Goal: Task Accomplishment & Management: Use online tool/utility

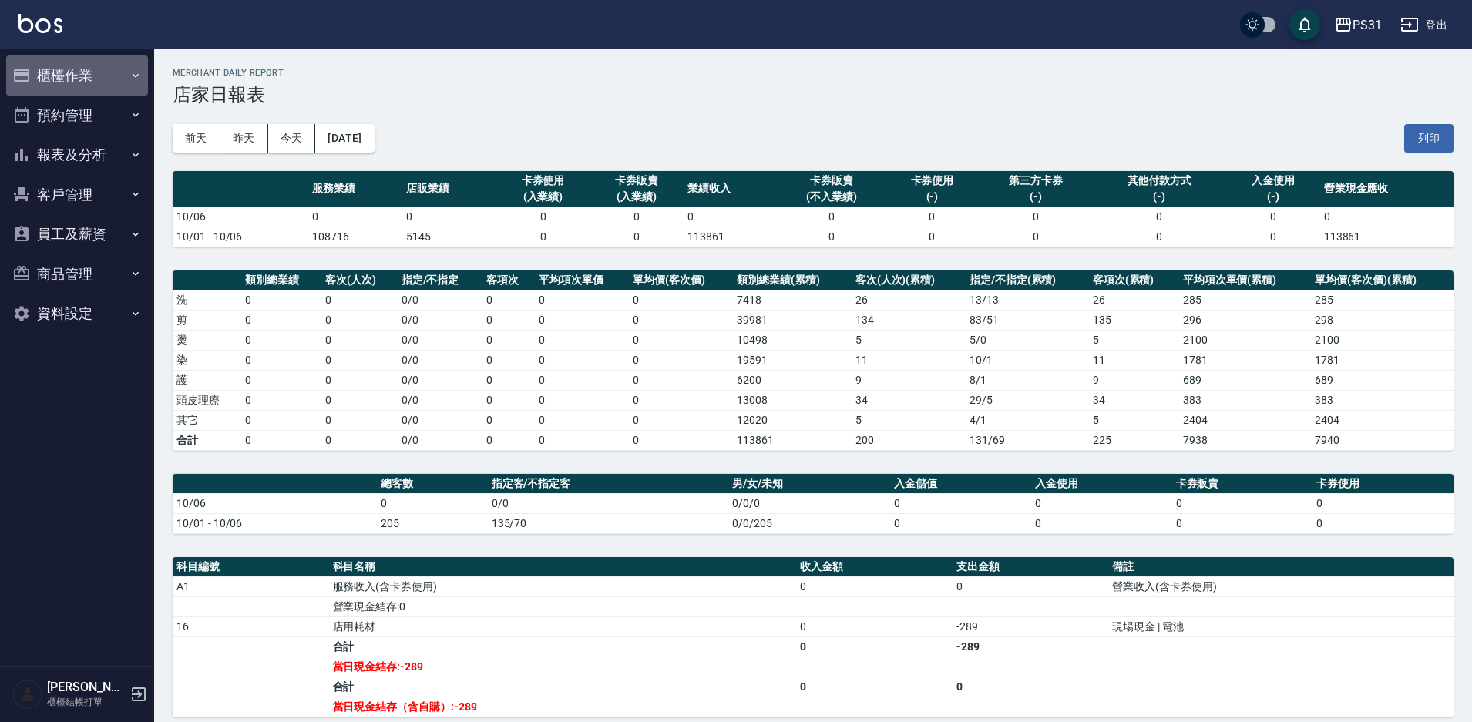
click at [74, 75] on button "櫃檯作業" at bounding box center [77, 75] width 142 height 40
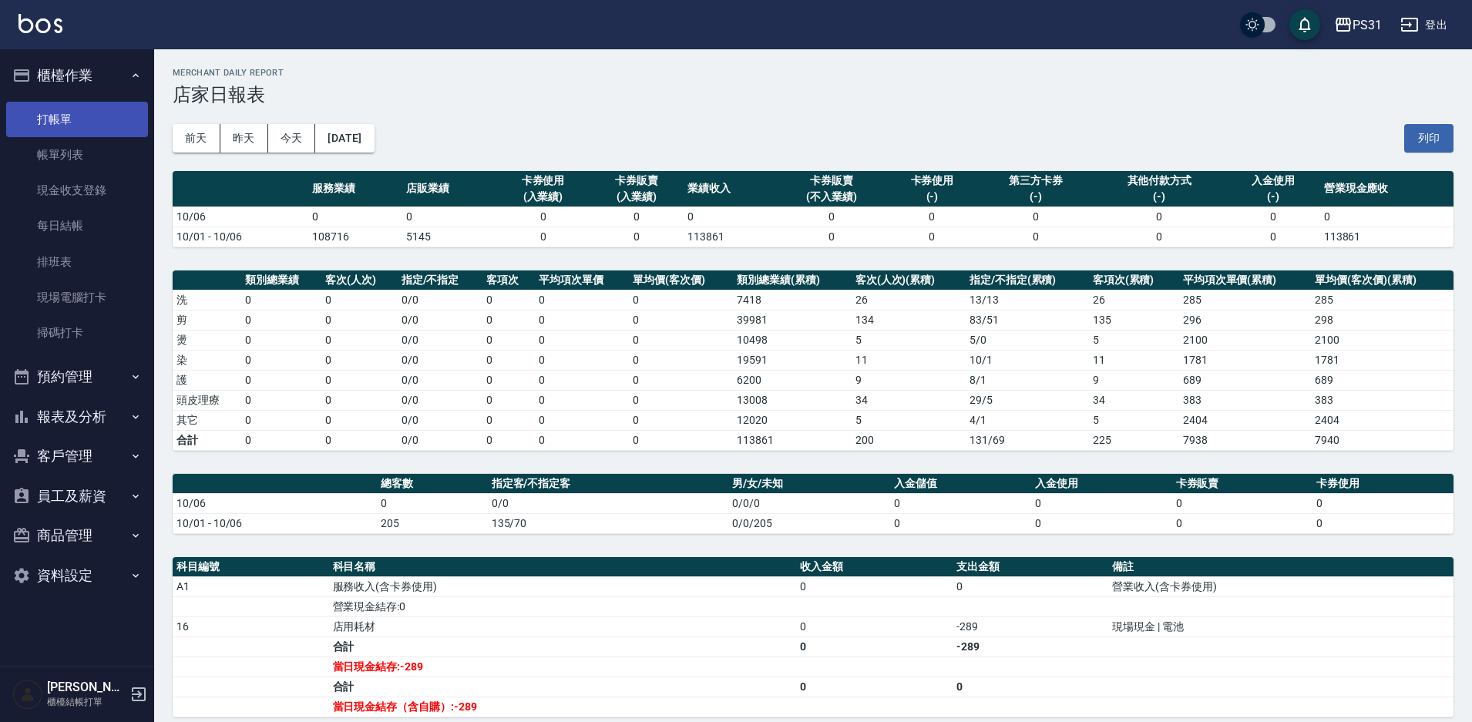
click at [84, 117] on link "打帳單" at bounding box center [77, 119] width 142 height 35
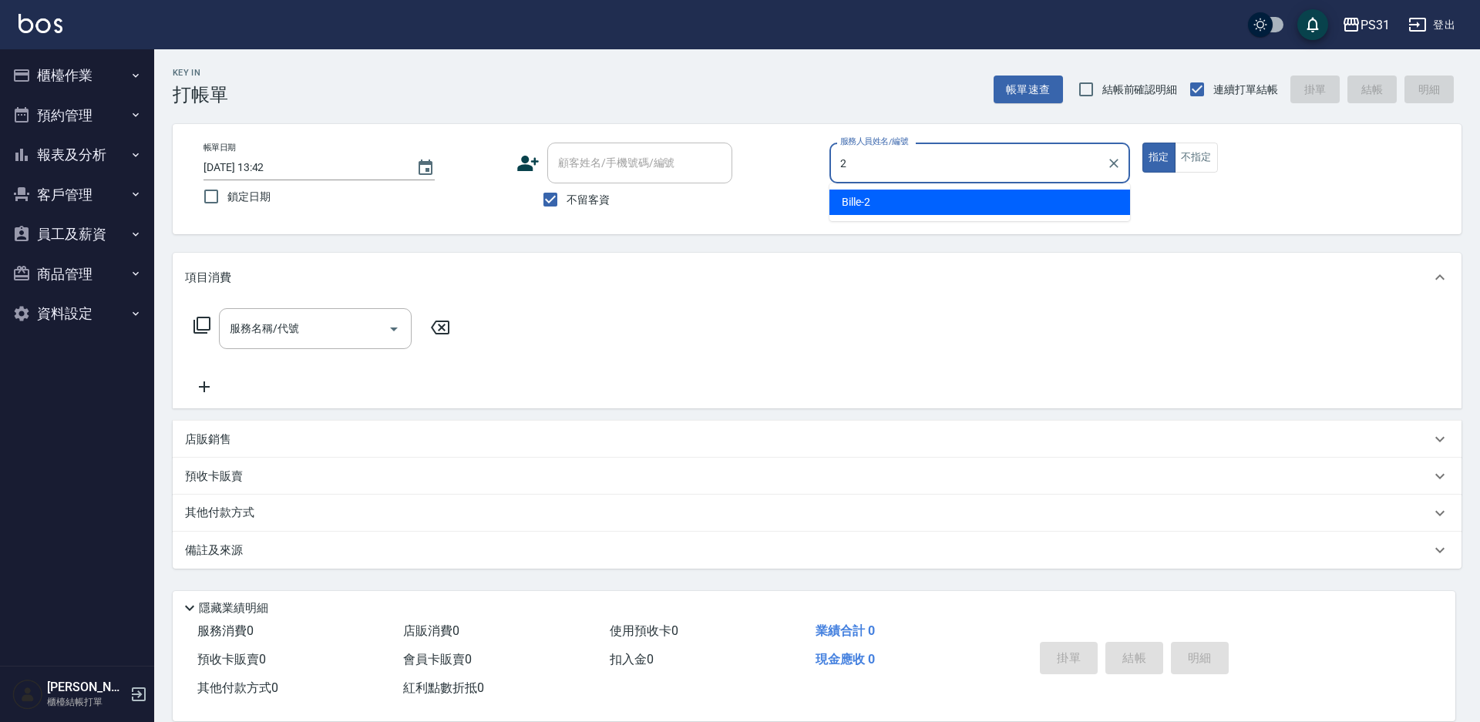
type input "Bille-2"
type button "true"
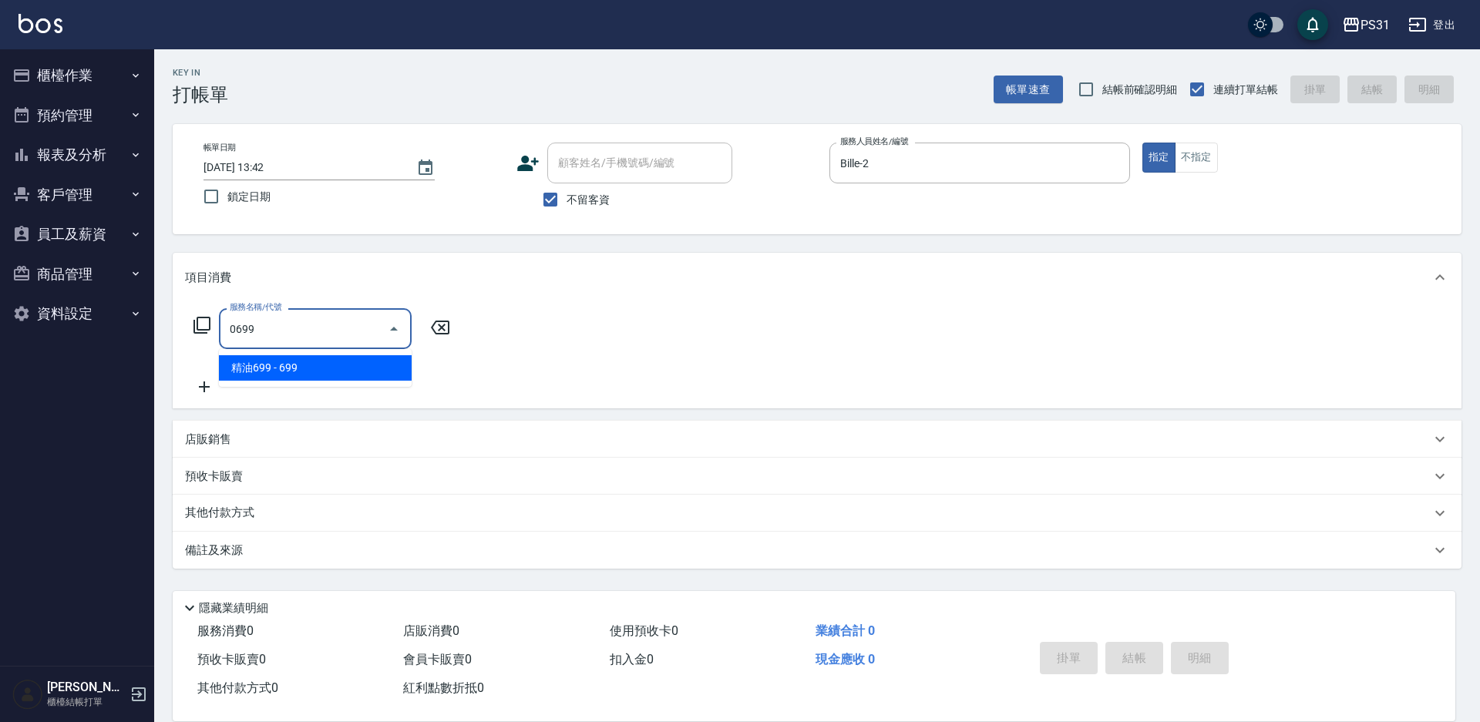
type input "0699"
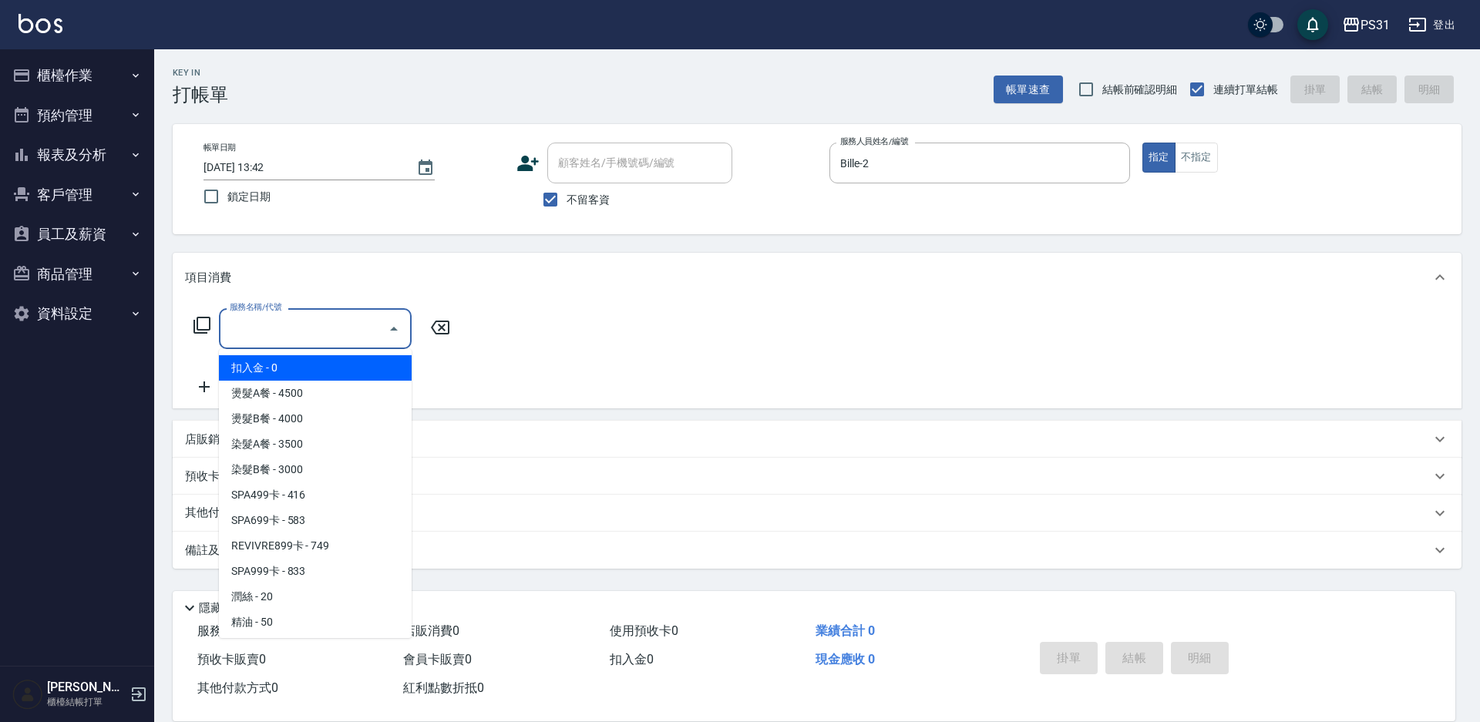
drag, startPoint x: 0, startPoint y: 0, endPoint x: 310, endPoint y: 323, distance: 447.5
click at [310, 323] on input "服務名稱/代號" at bounding box center [304, 328] width 156 height 27
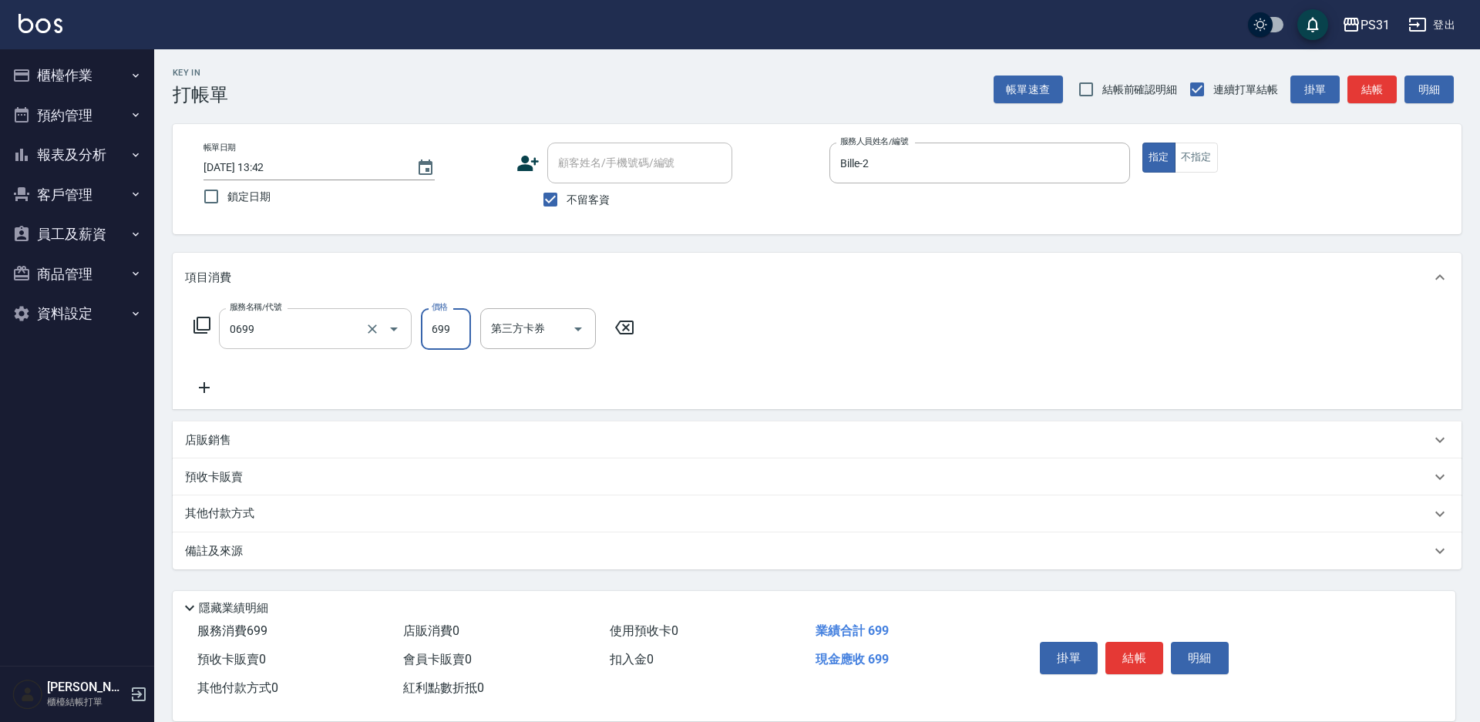
type input "精油699(0699)"
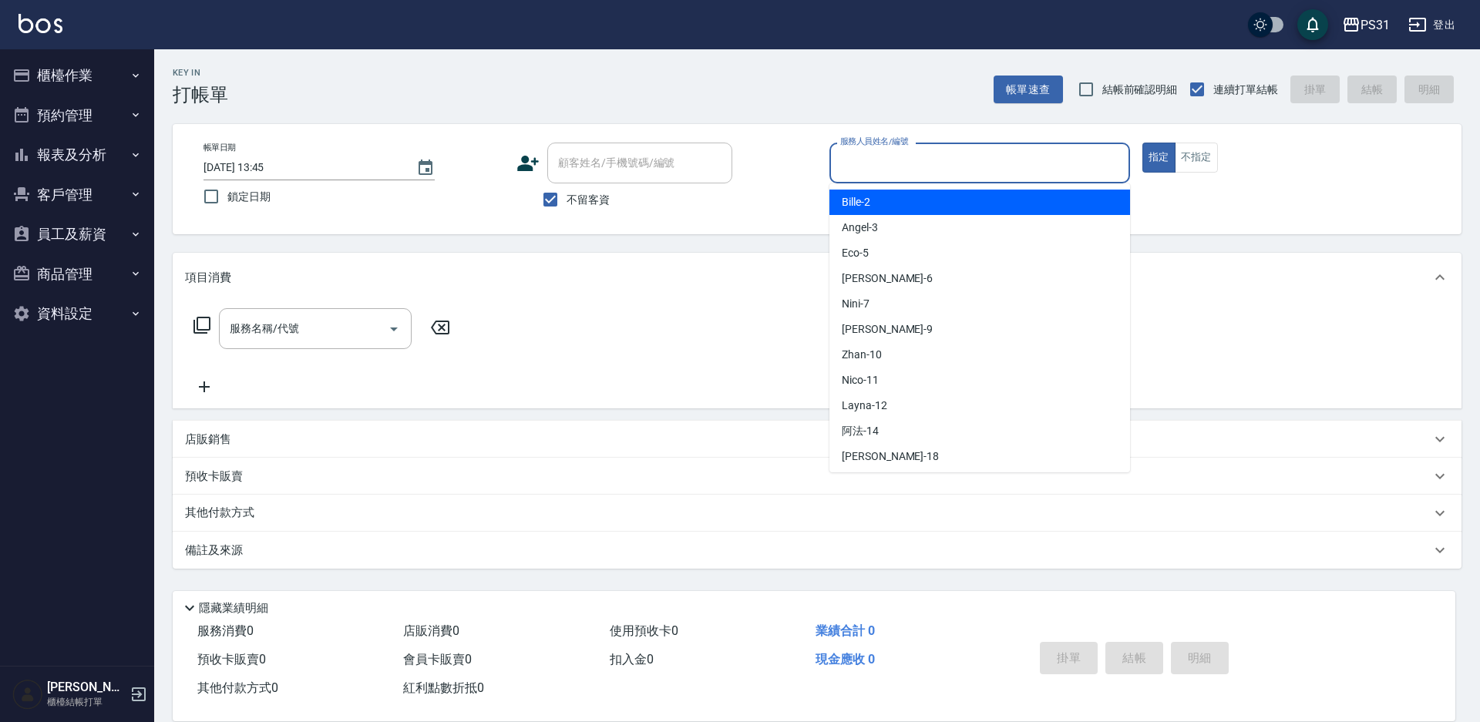
click at [998, 156] on input "服務人員姓名/編號" at bounding box center [979, 162] width 287 height 27
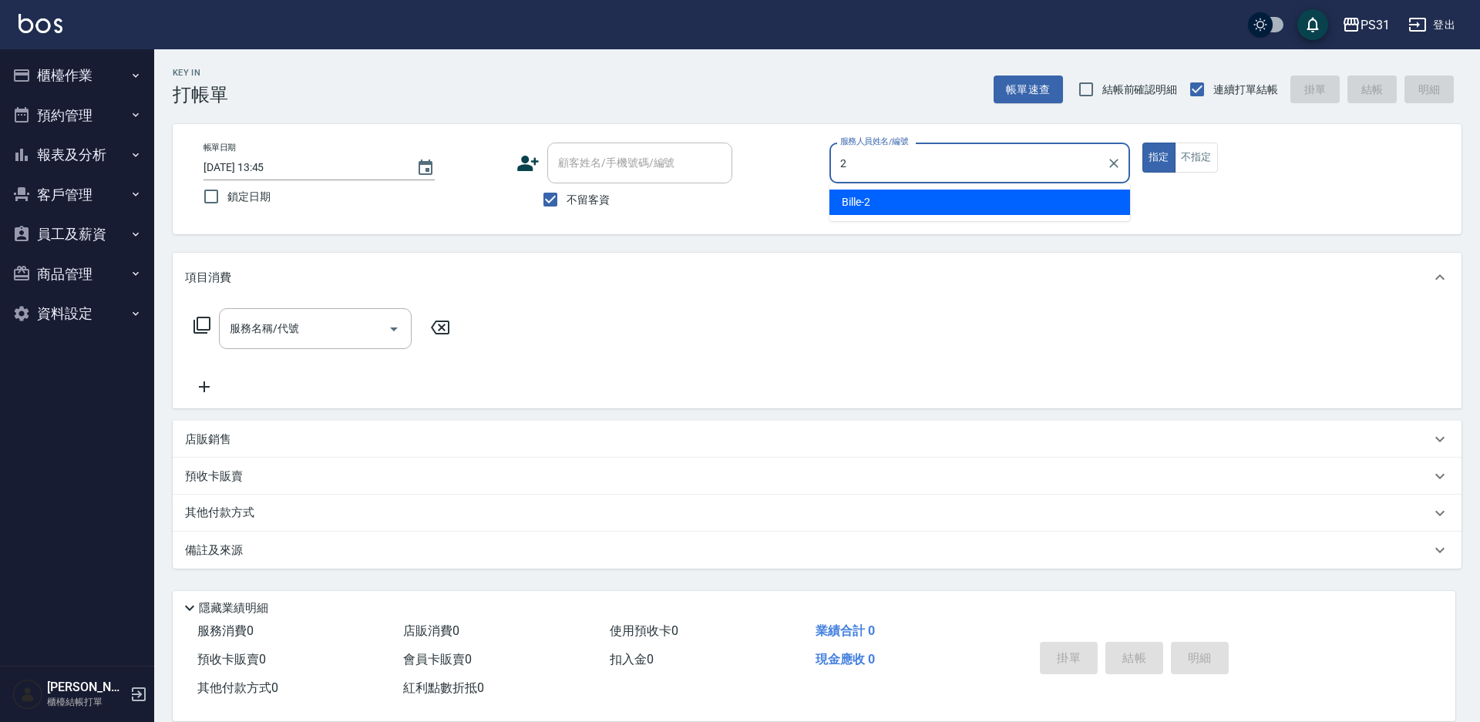
type input "Bille-2"
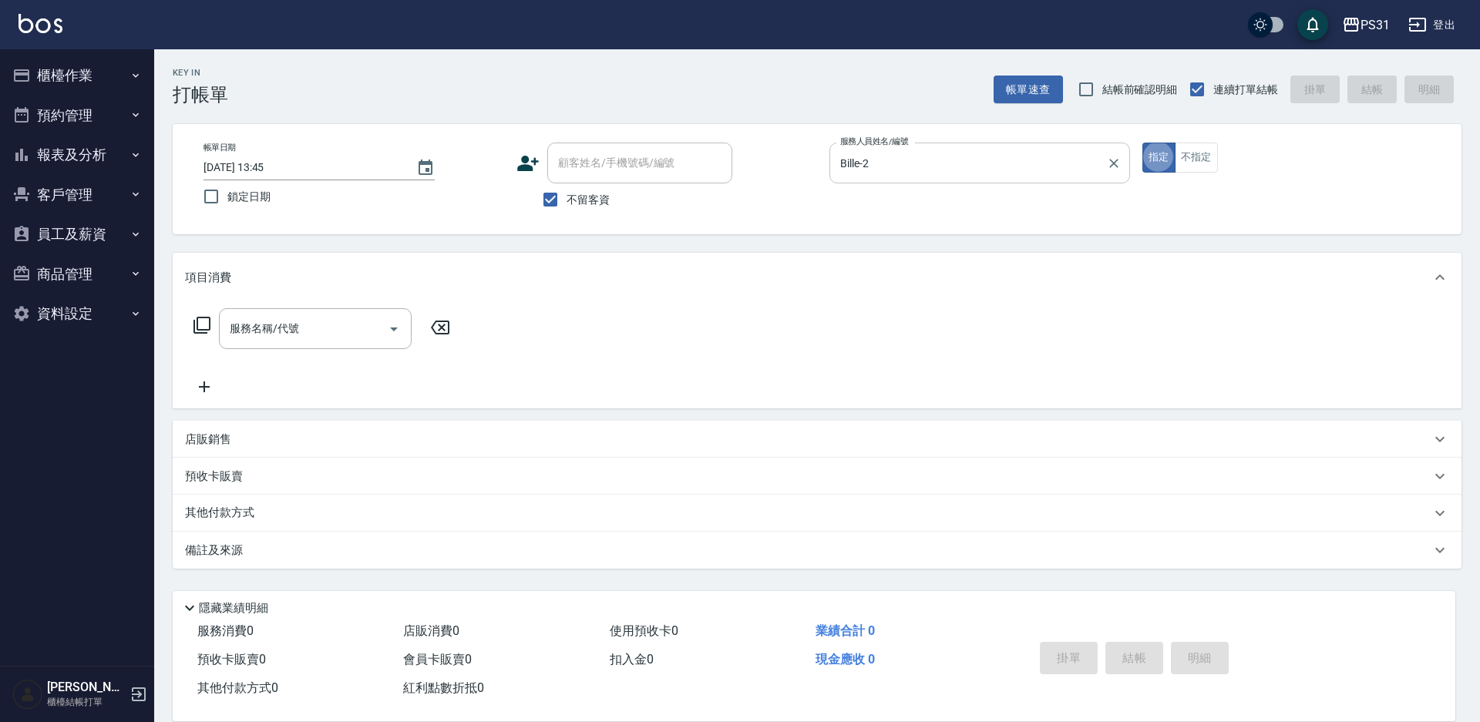
type button "true"
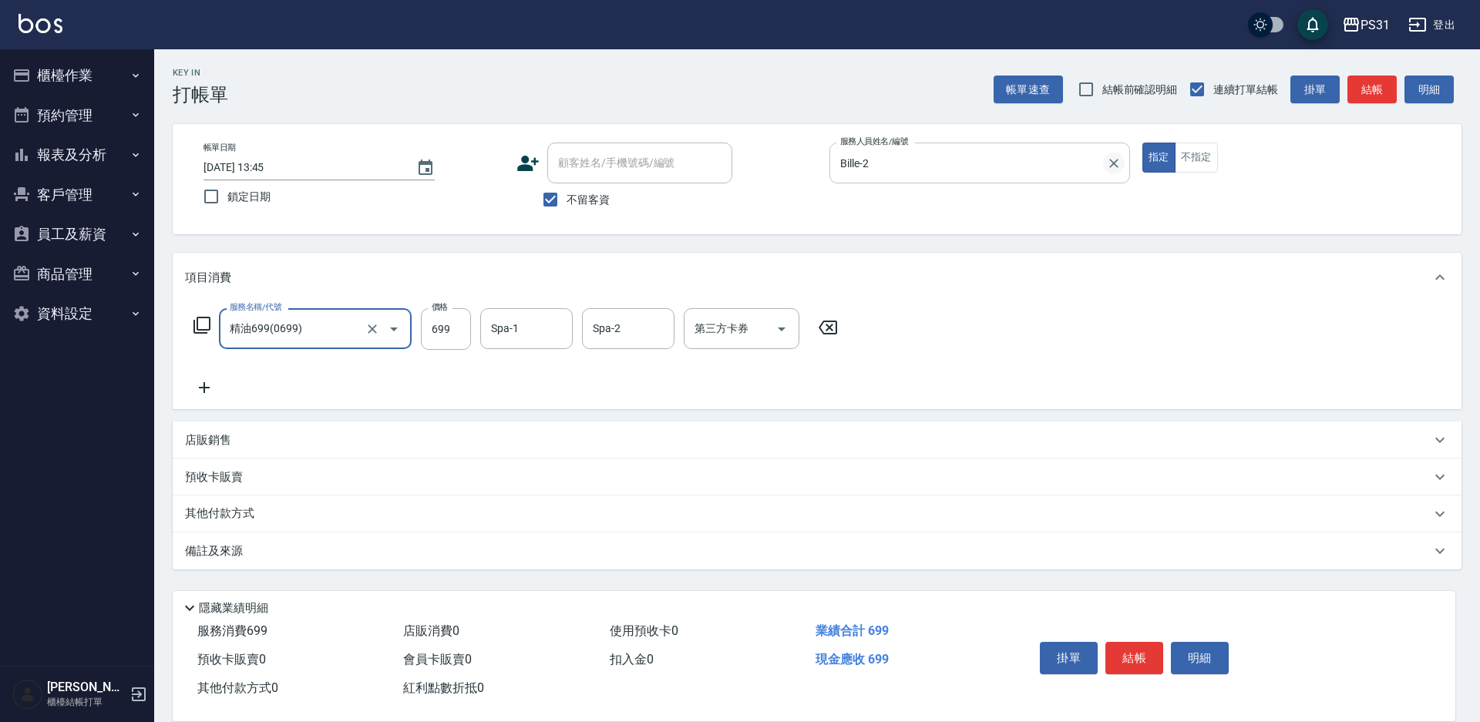
type input "精油699(0699)"
type input "高彗珊-33"
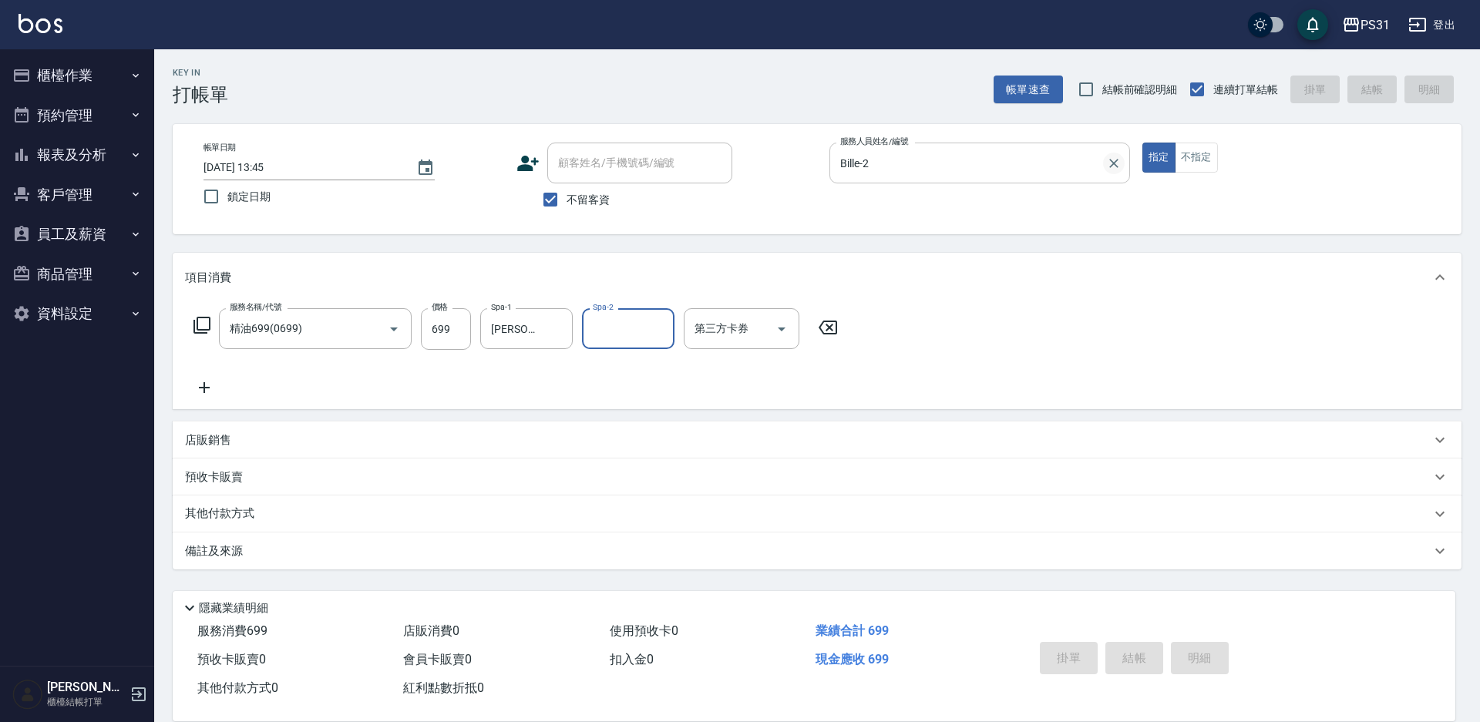
type input "2025/10/06 13:47"
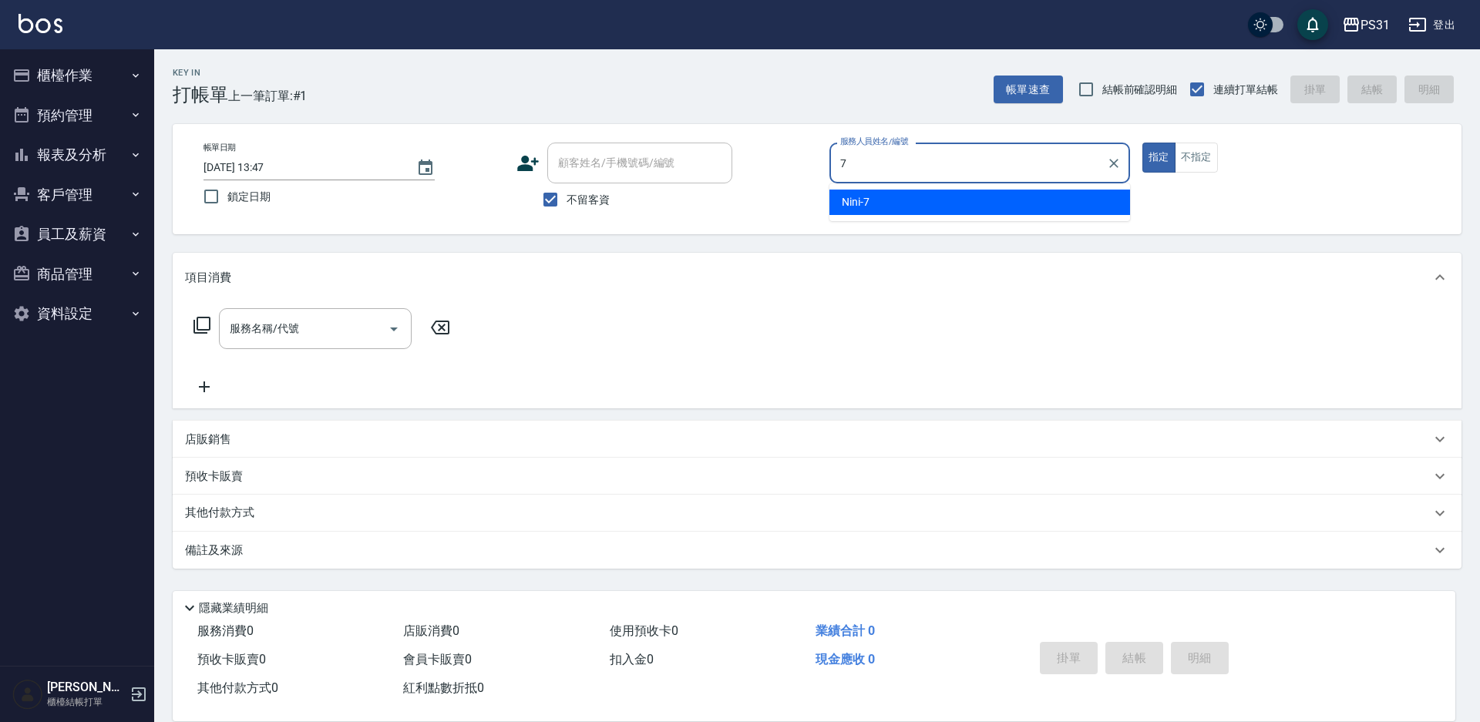
type input "Nini-7"
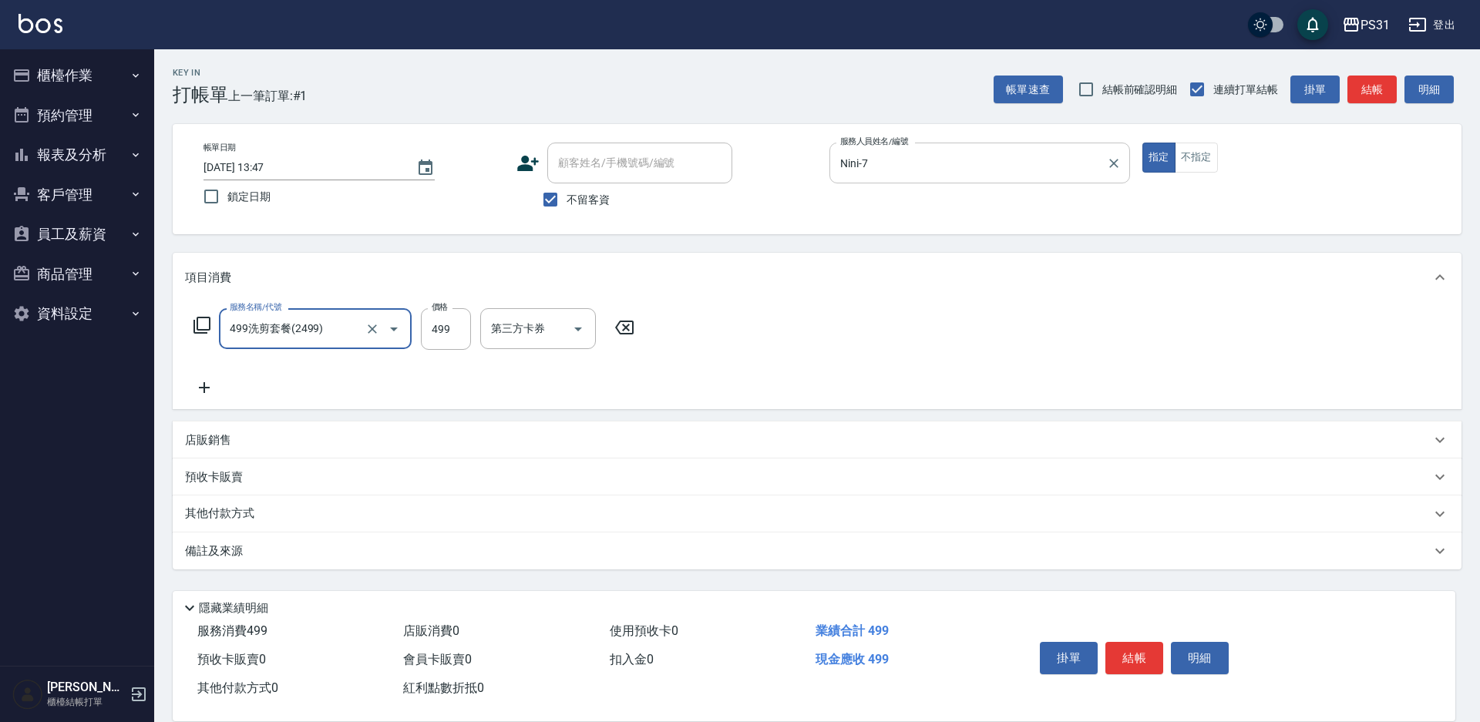
type input "499洗剪套餐(2499)"
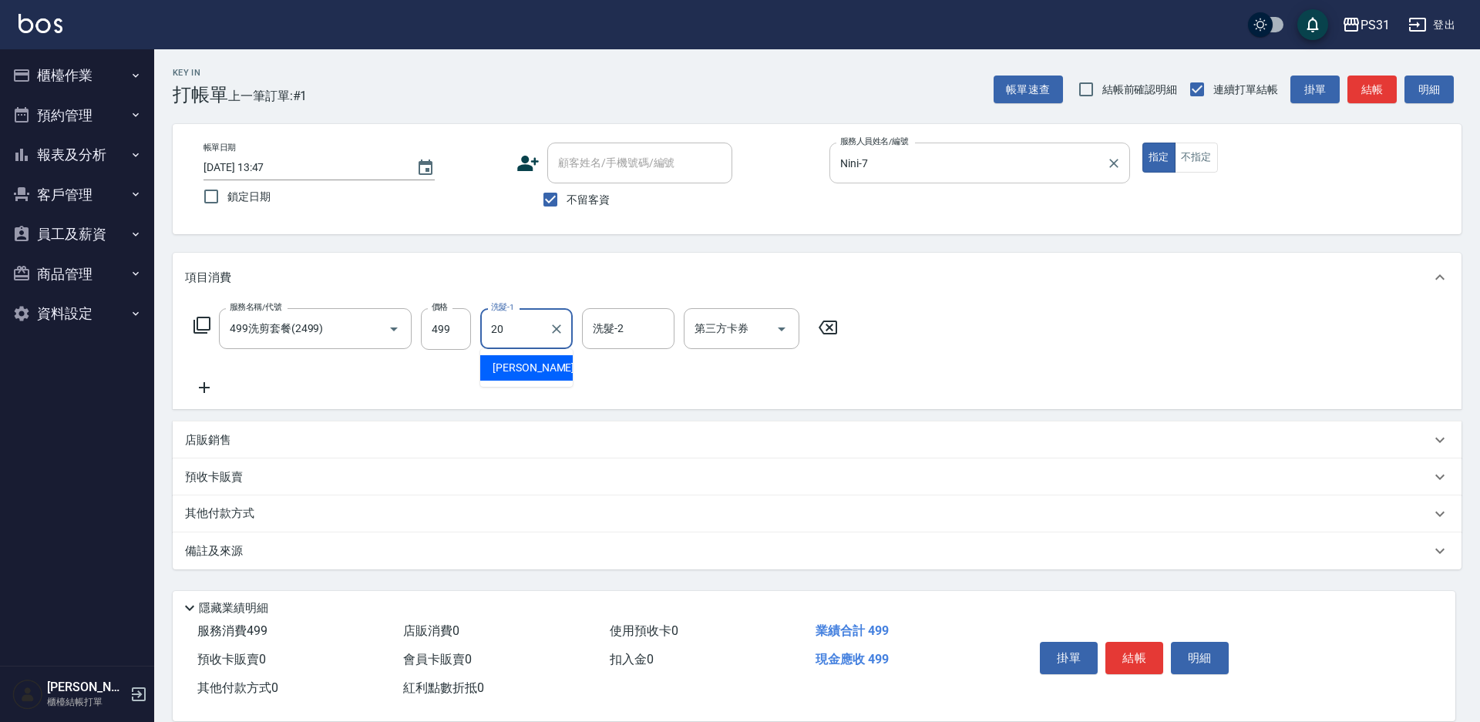
type input "陳泳龍-20"
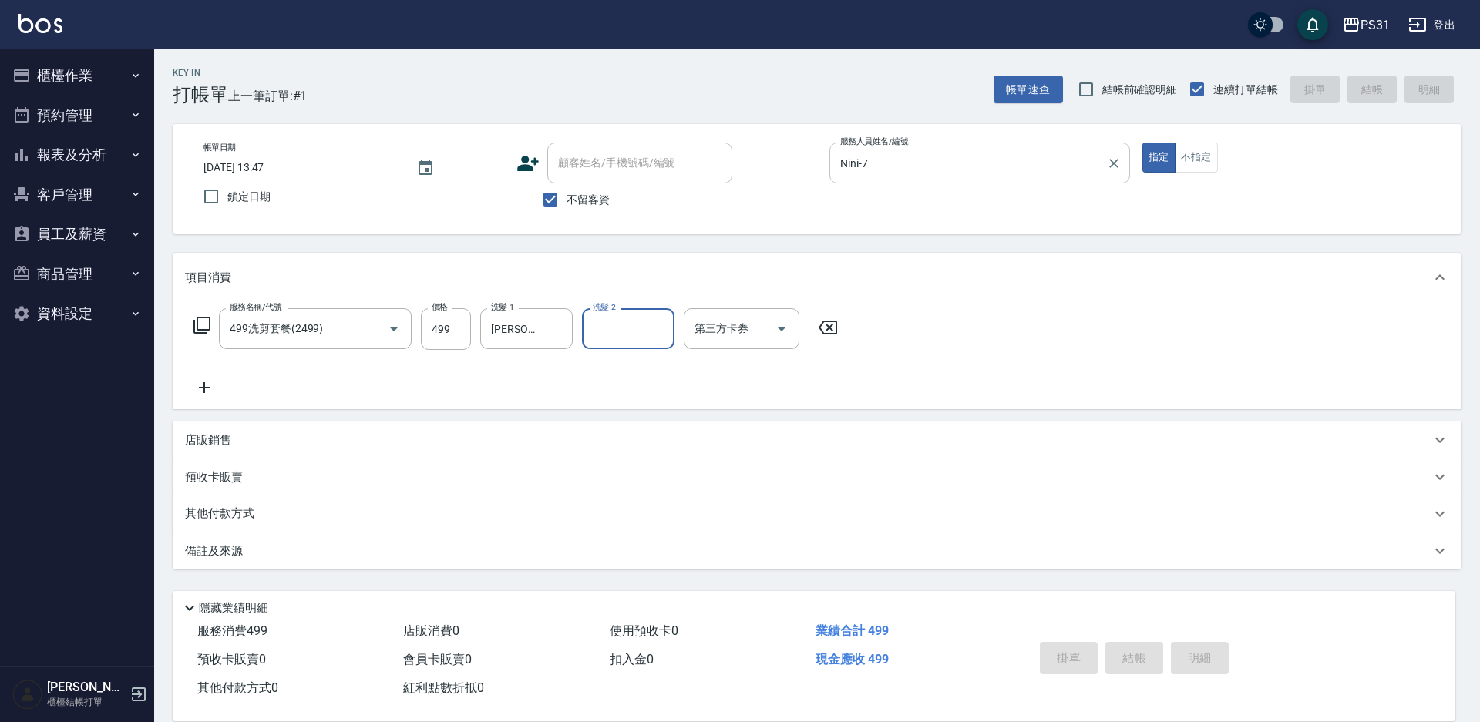
type input "2025/10/06 13:48"
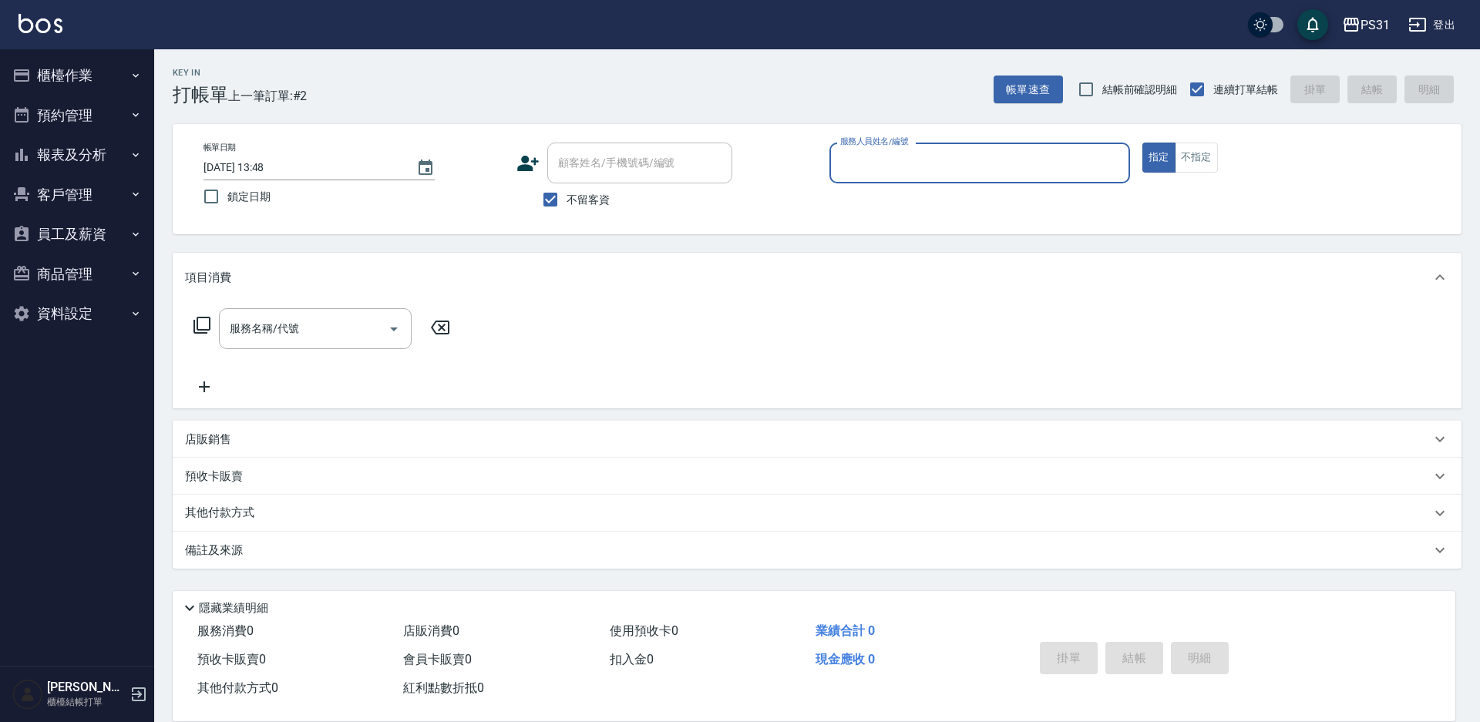
click at [1058, 146] on div "服務人員姓名/編號" at bounding box center [979, 163] width 301 height 41
type input "Eco-5"
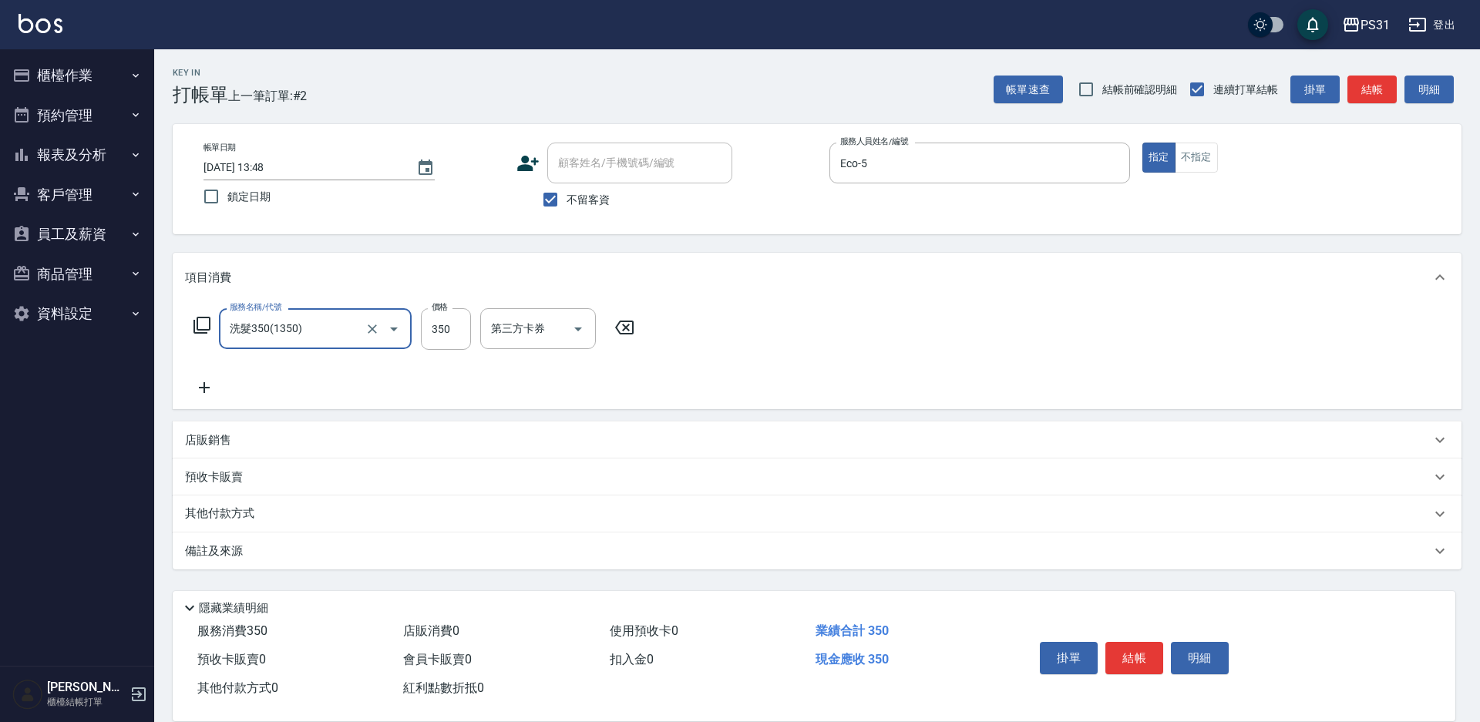
type input "洗髮350(1350)"
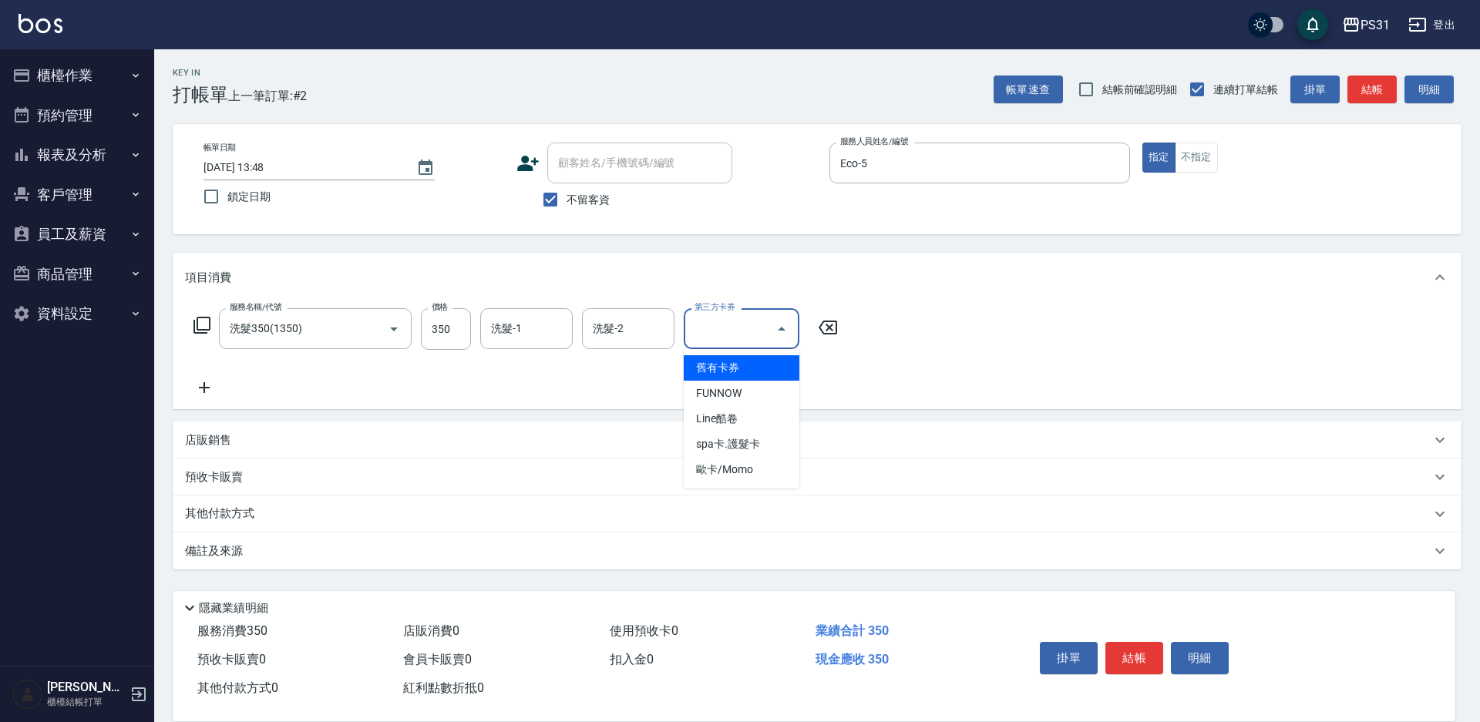
type input "舊有卡券"
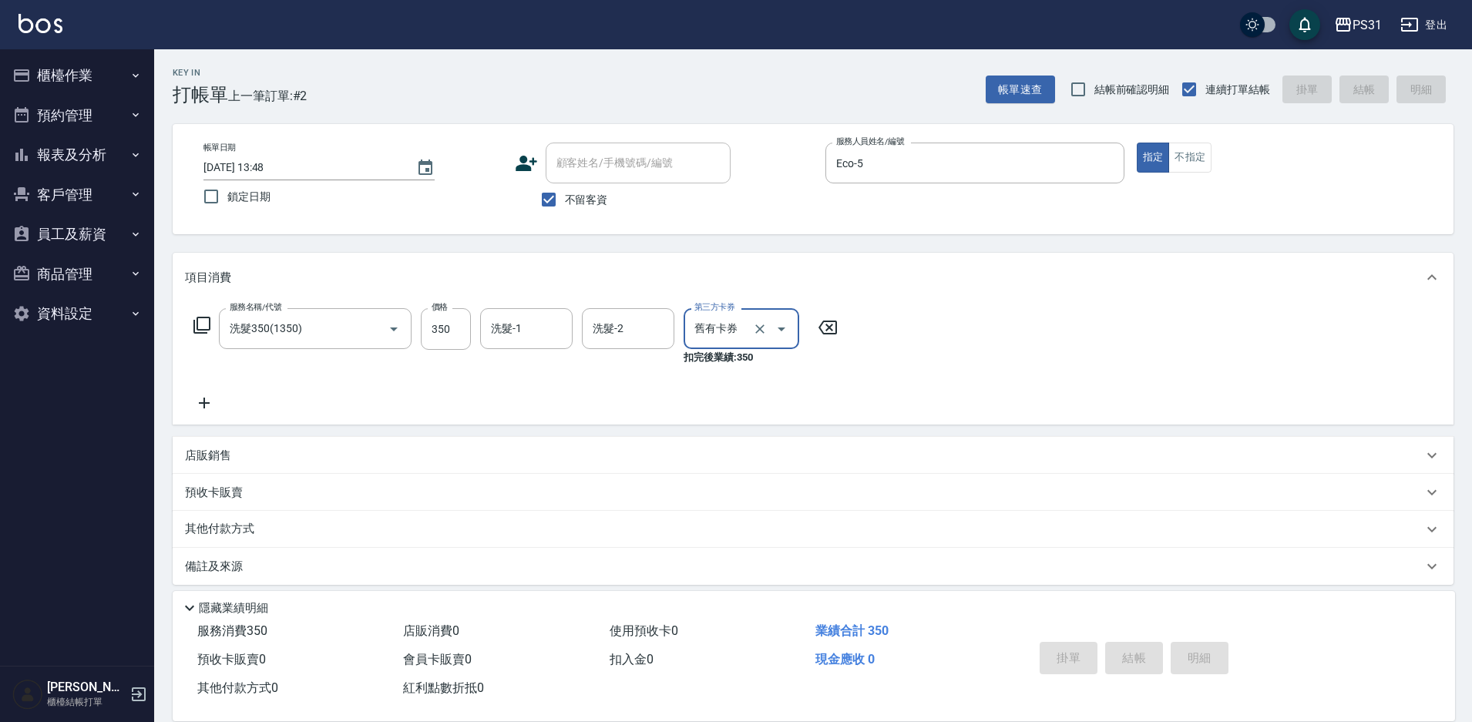
type input "2025/10/06 13:50"
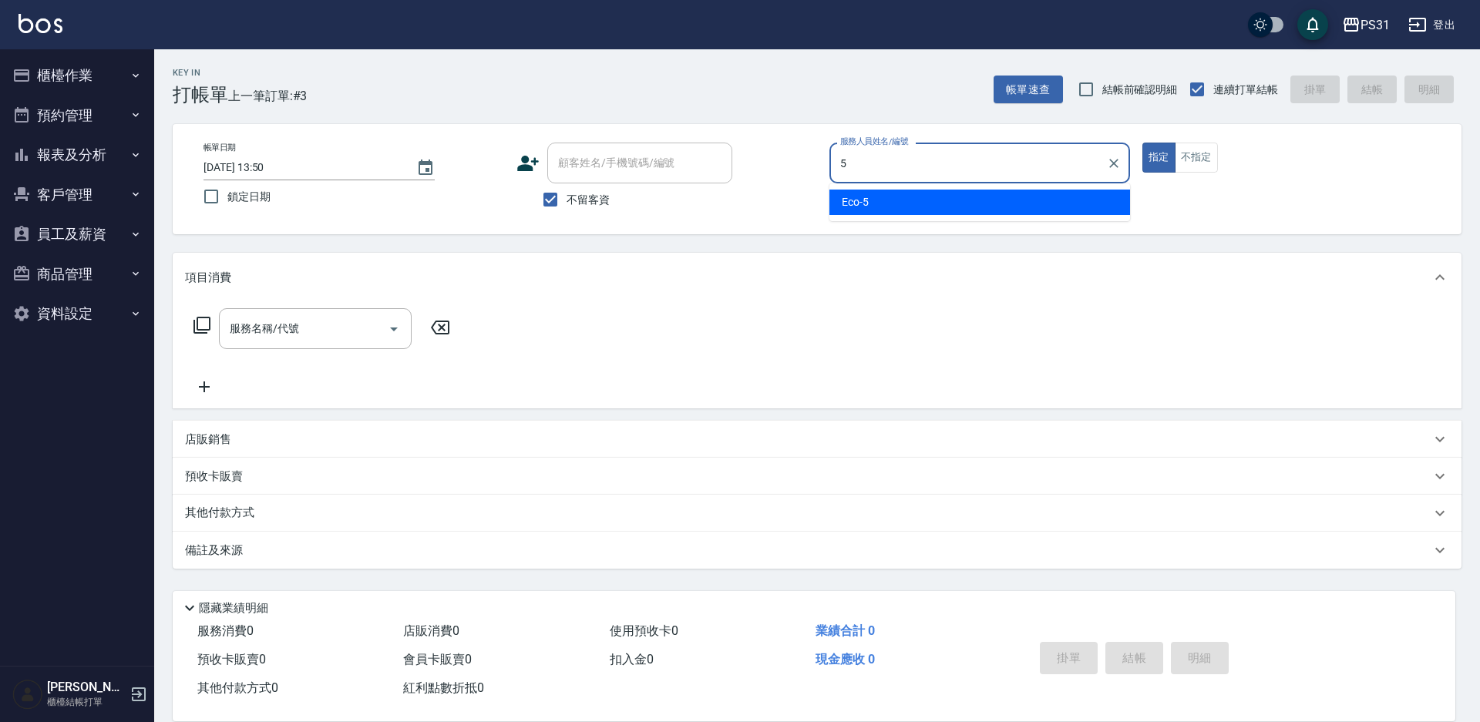
type input "Eco-5"
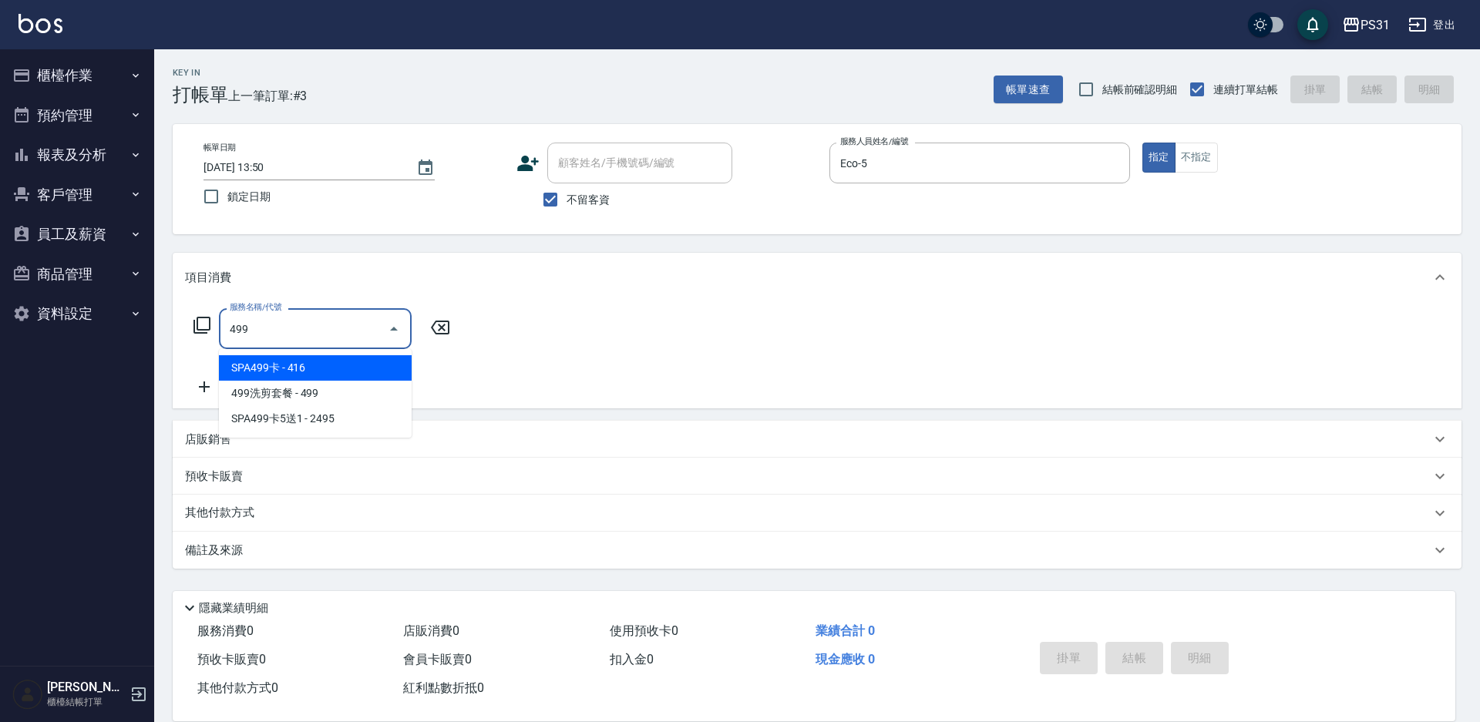
type input "SPA499卡(0049)"
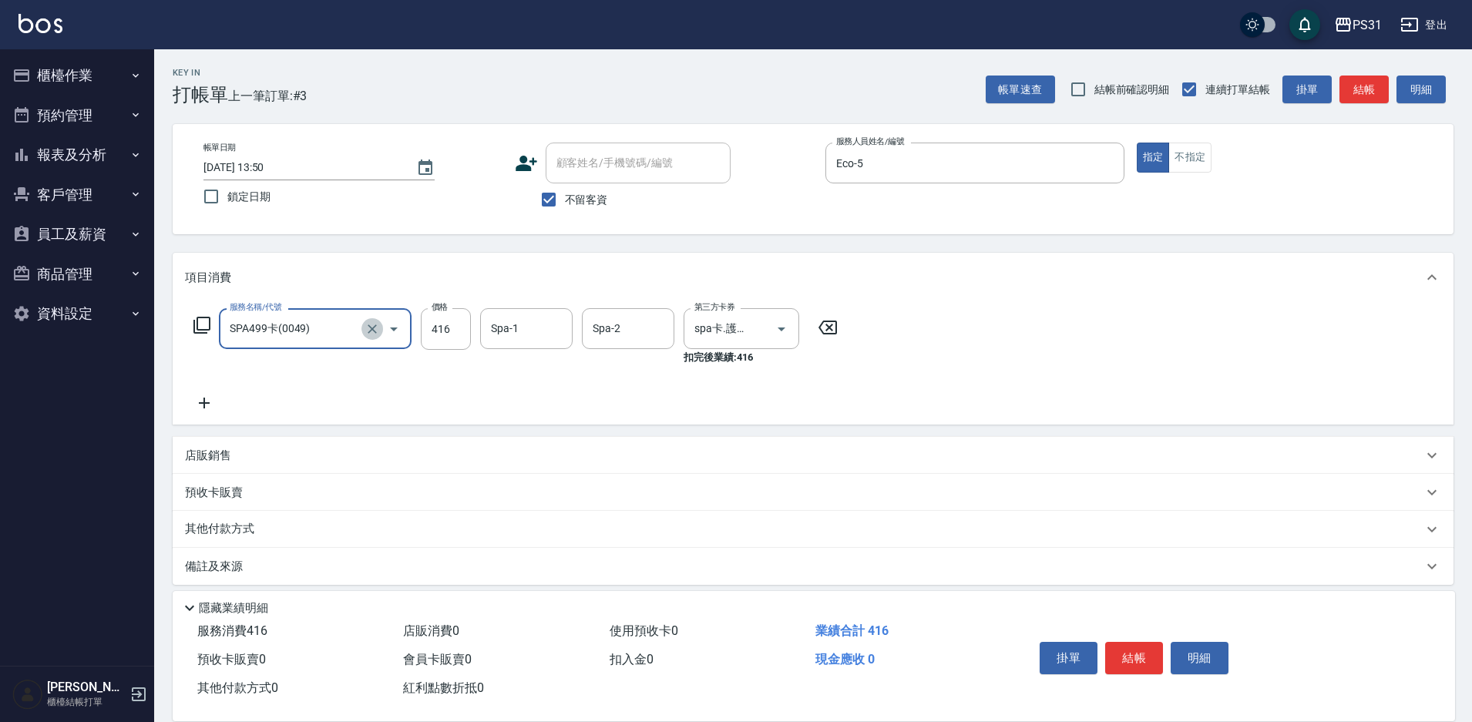
click at [373, 321] on icon "Clear" at bounding box center [372, 328] width 15 height 15
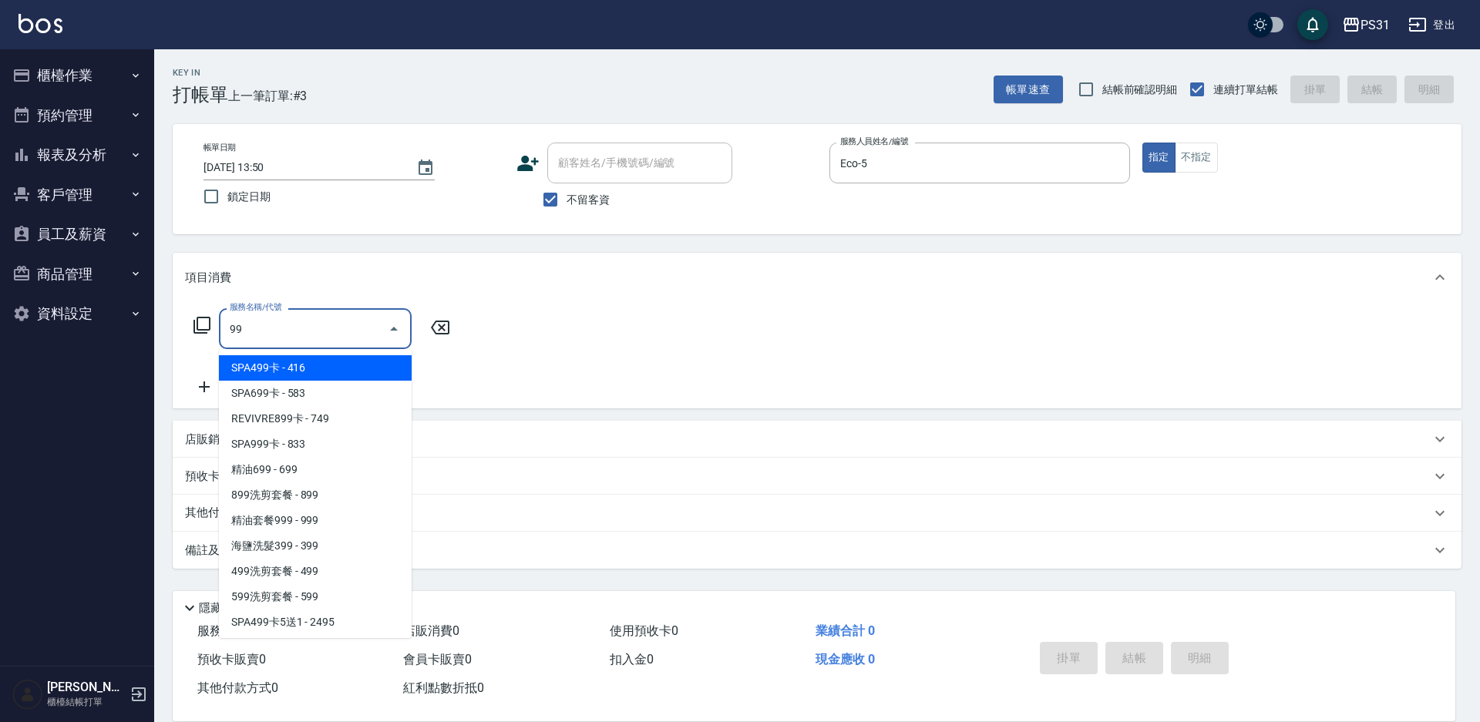
type input "9"
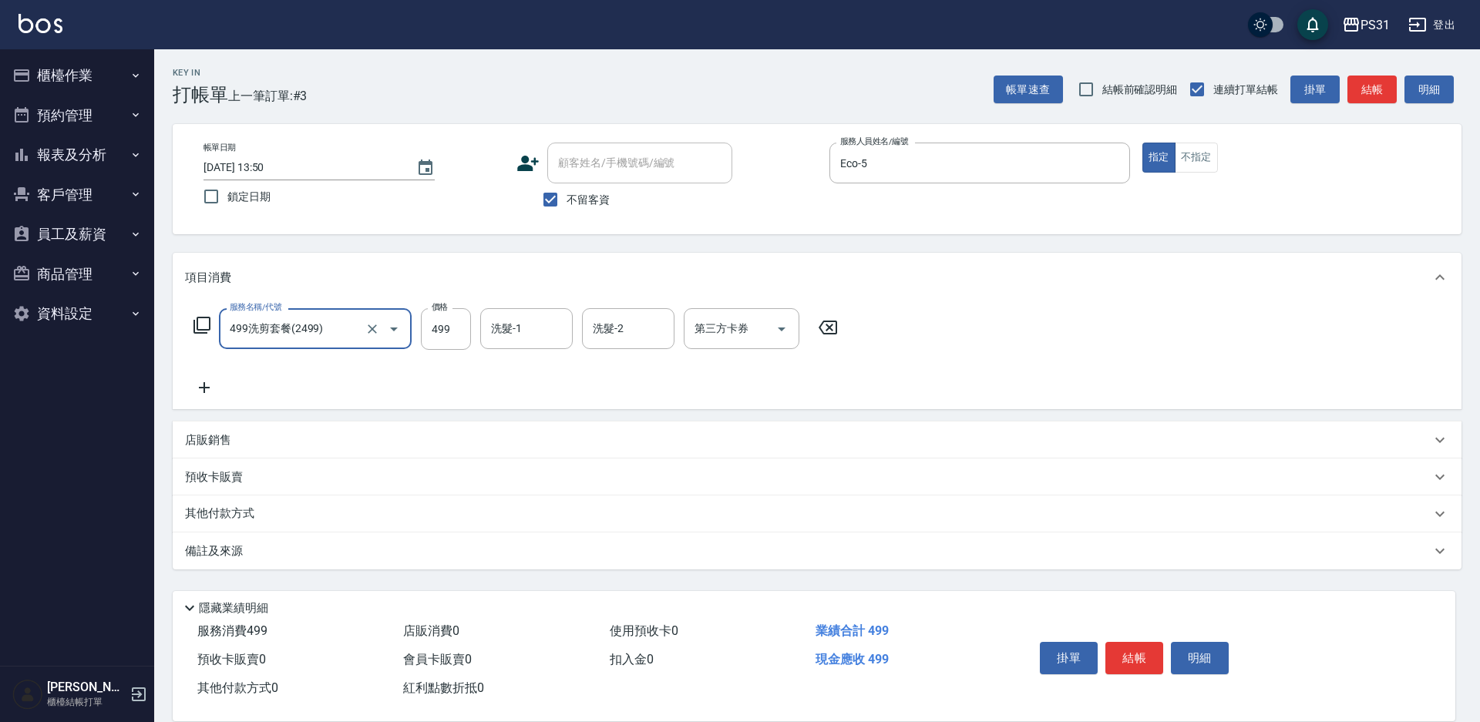
type input "499洗剪套餐(2499)"
type input "王偉哲-21"
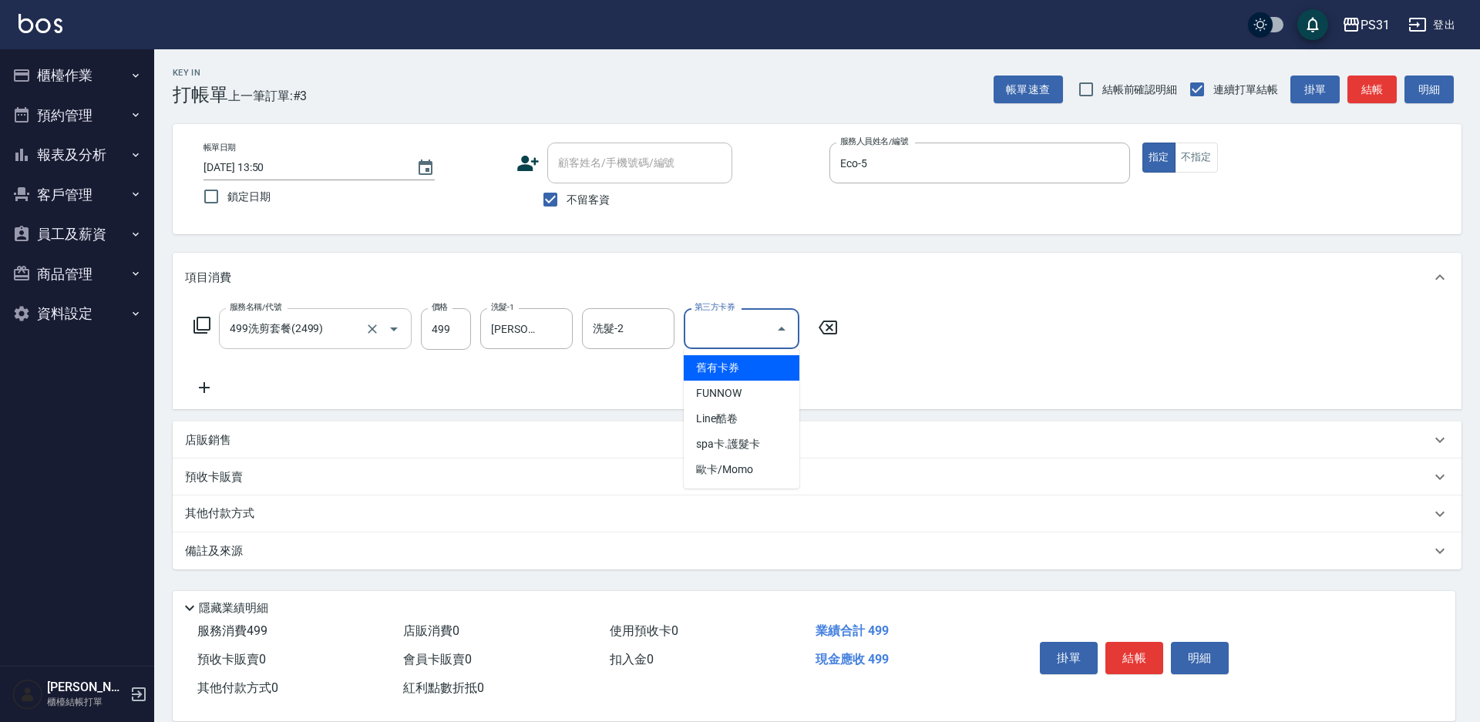
type input "舊有卡券"
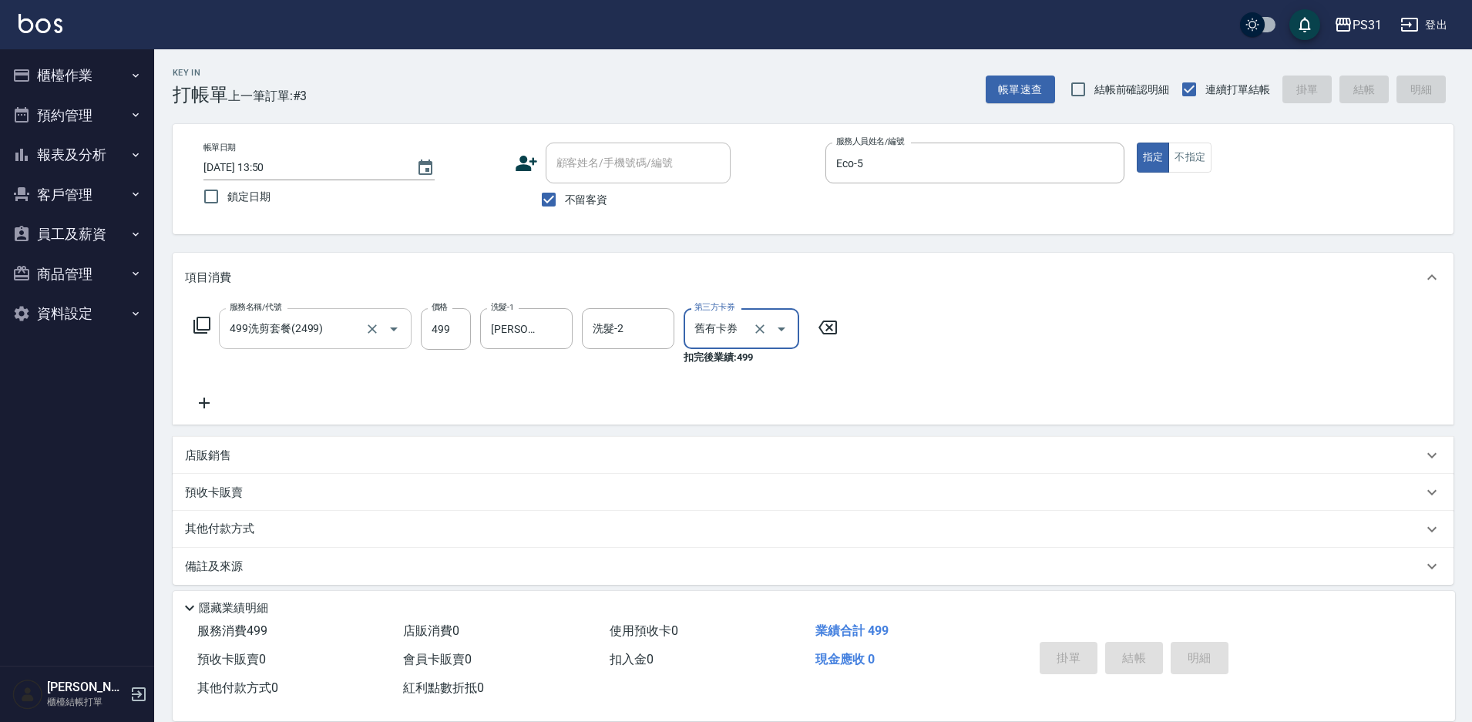
type input "2025/10/06 13:51"
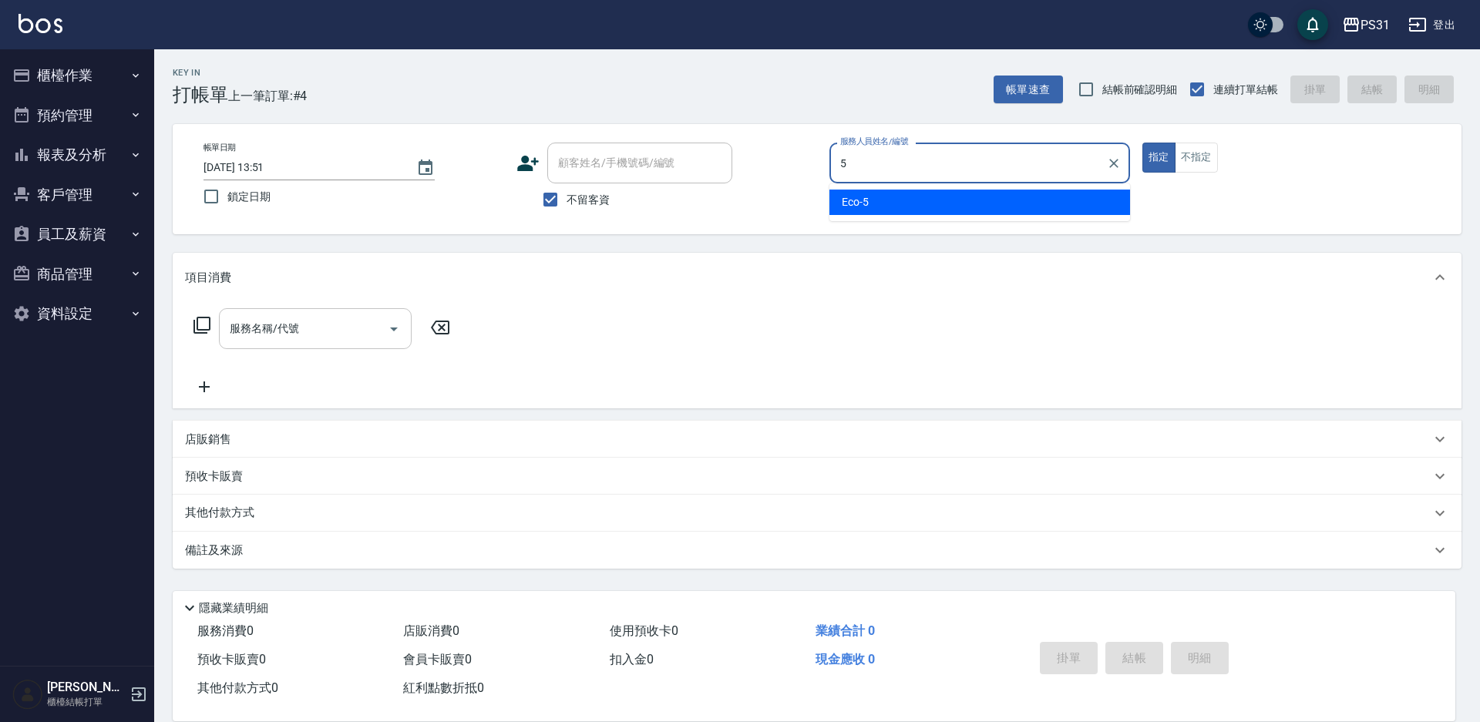
type input "Eco-5"
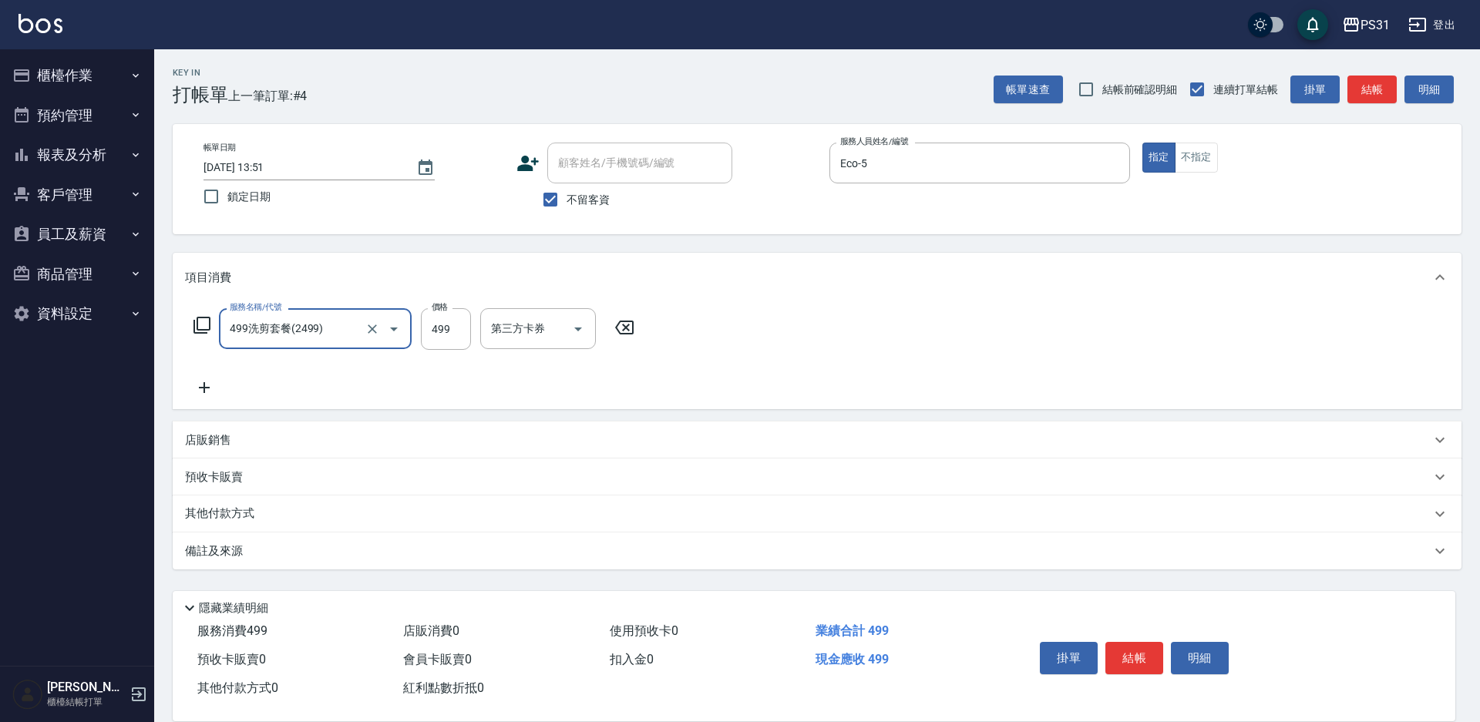
type input "499洗剪套餐(2499)"
type input "5"
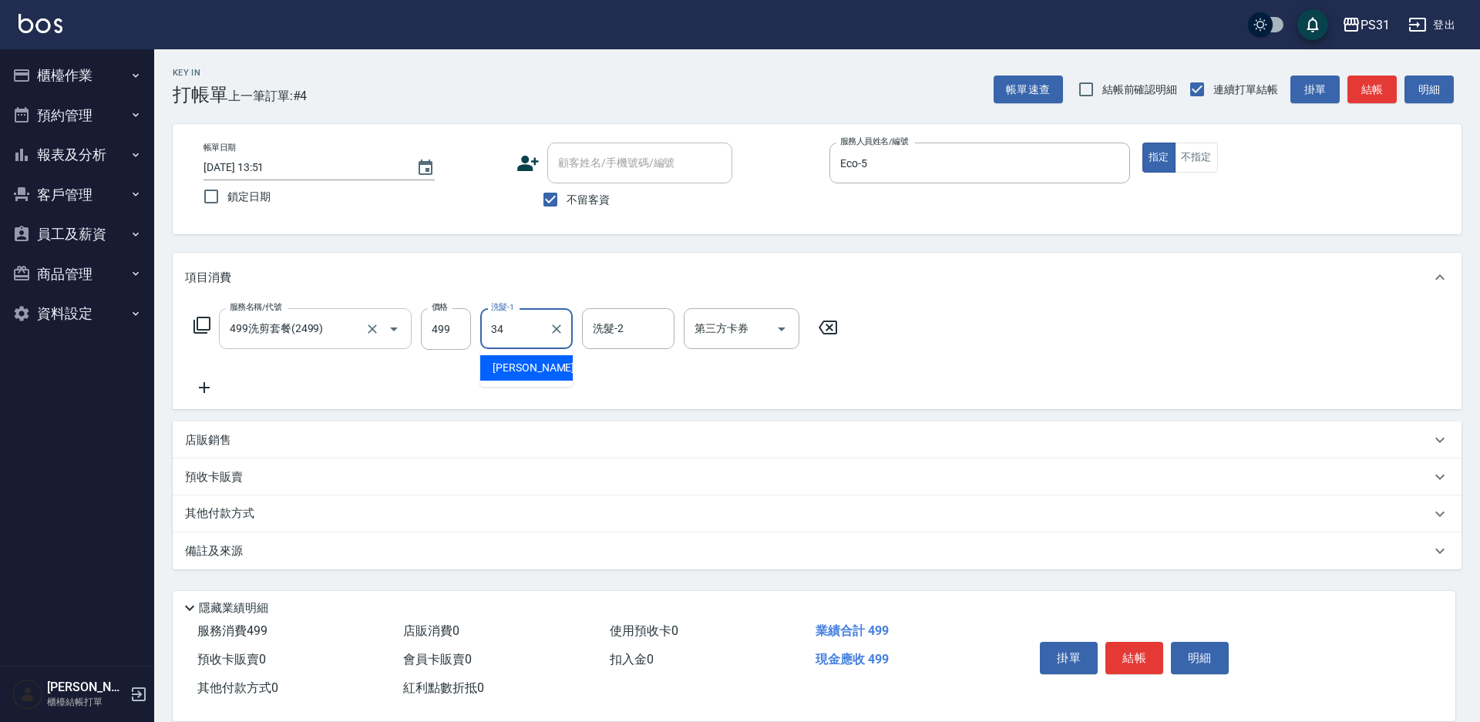
type input "鈺欣-34"
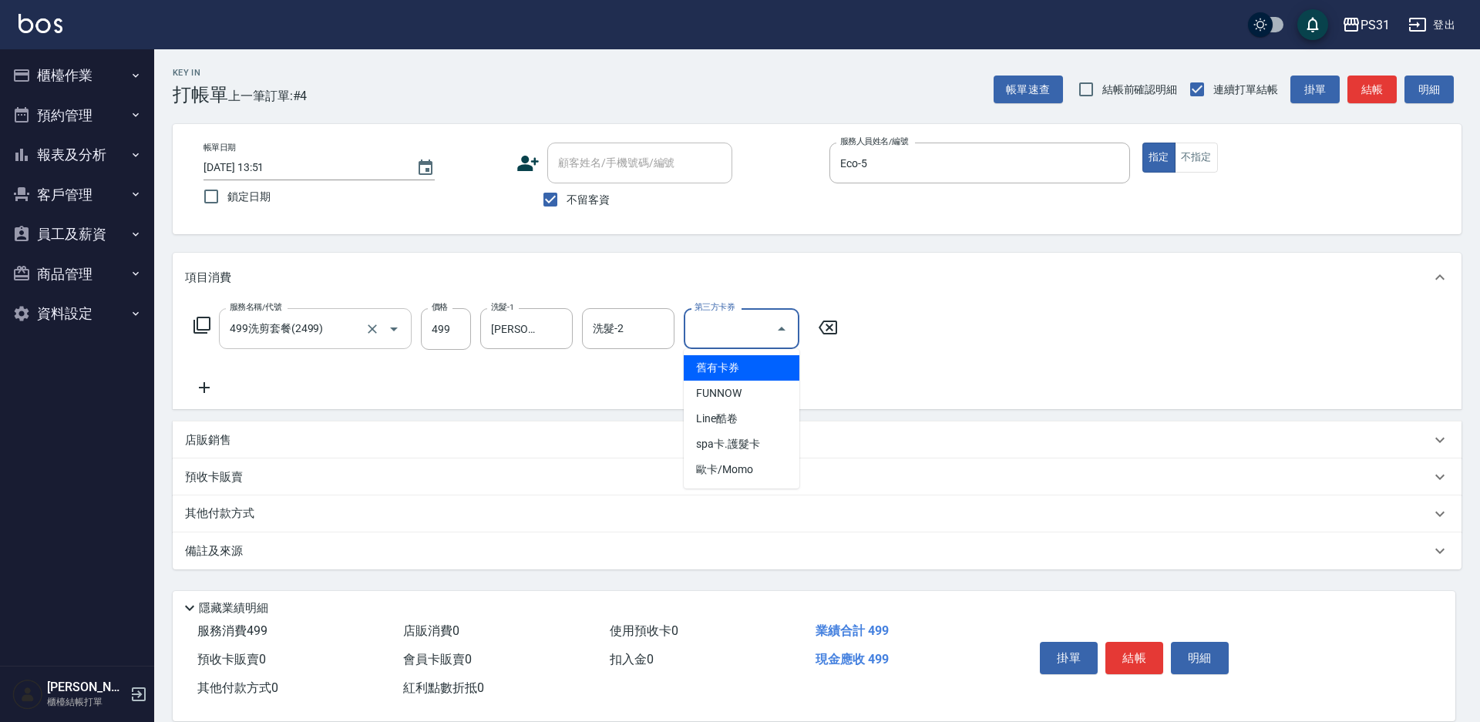
type input "舊有卡券"
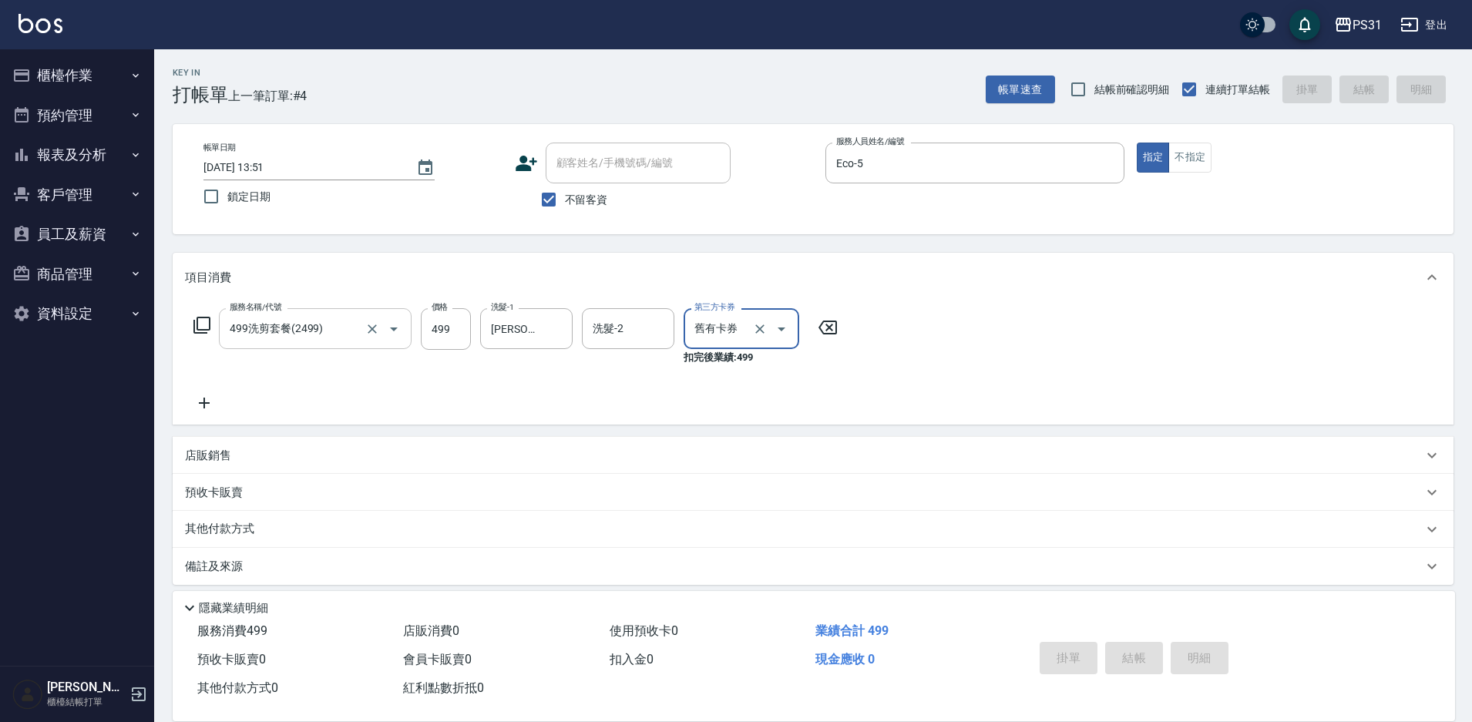
type input "2025/10/06 13:52"
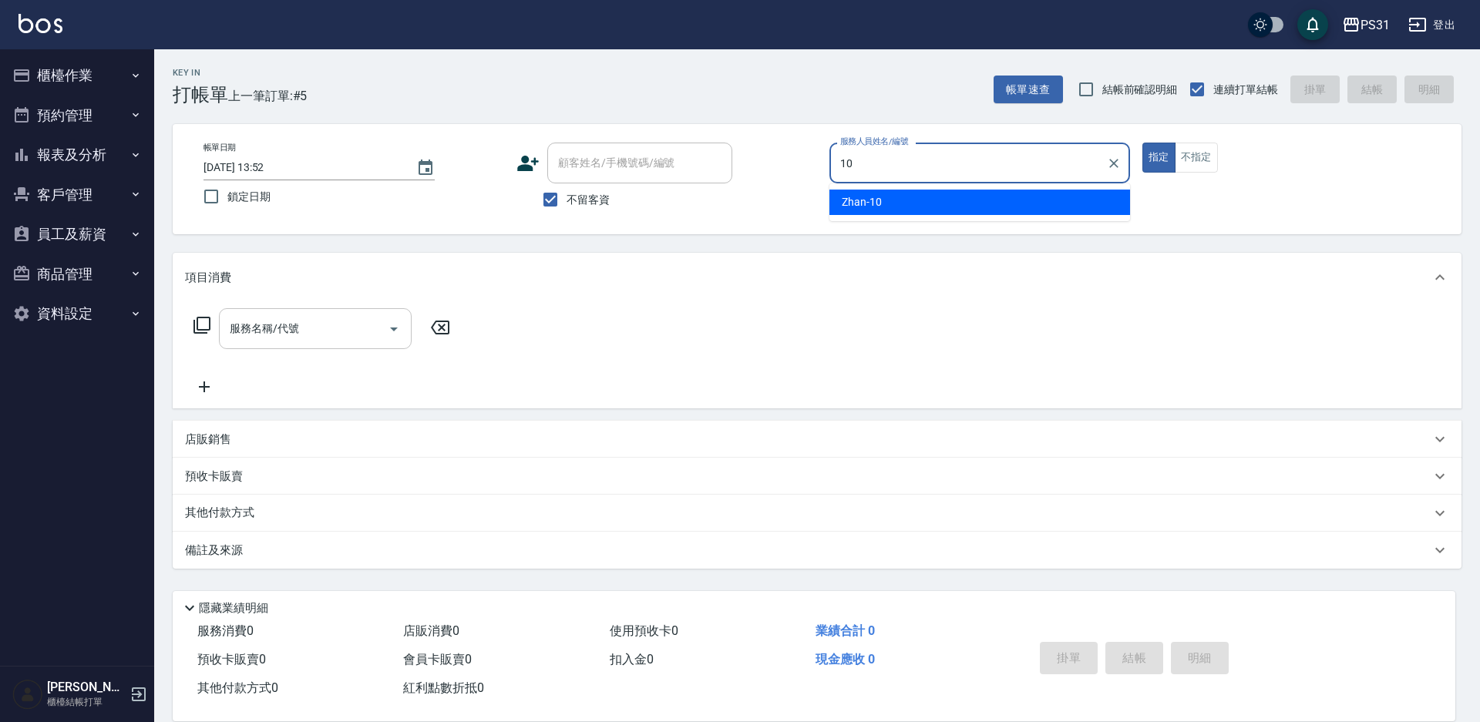
type input "Zhan-10"
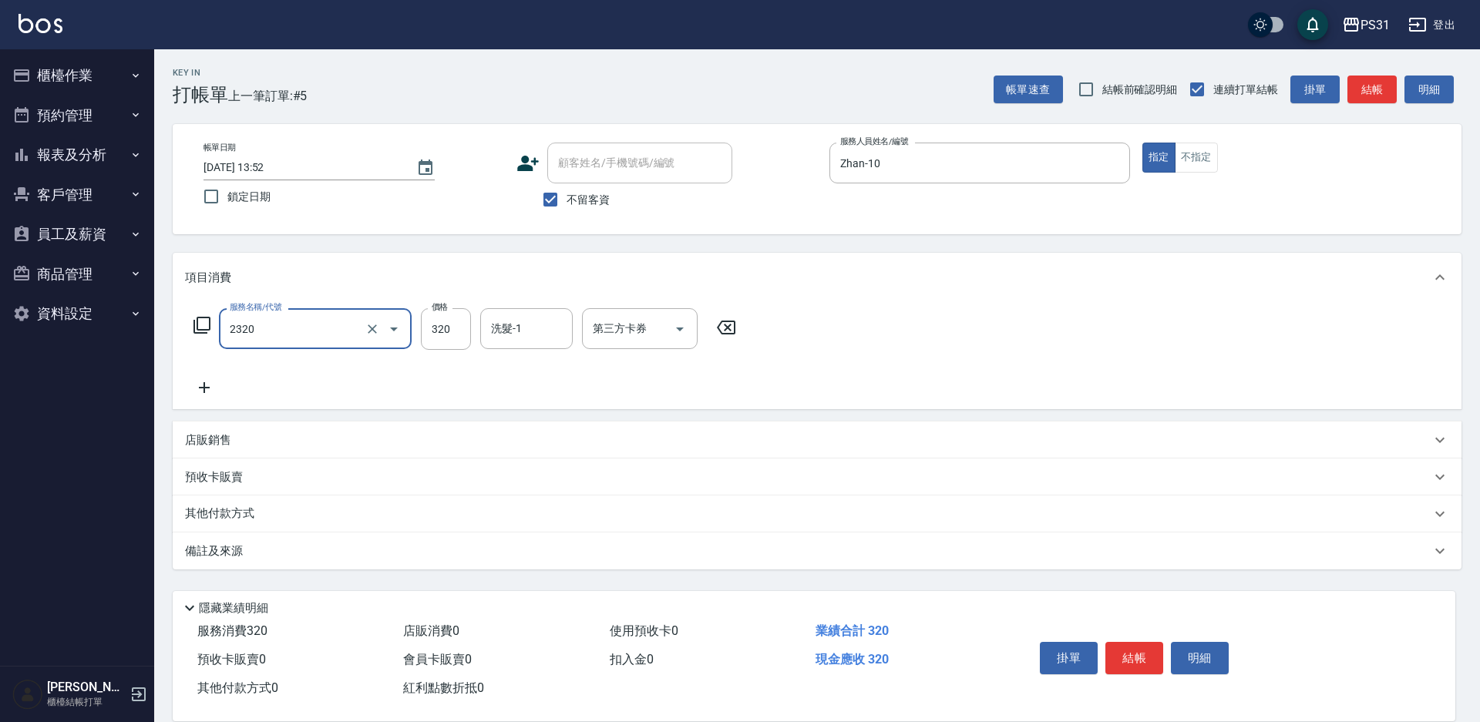
type input "洗剪320(2320)"
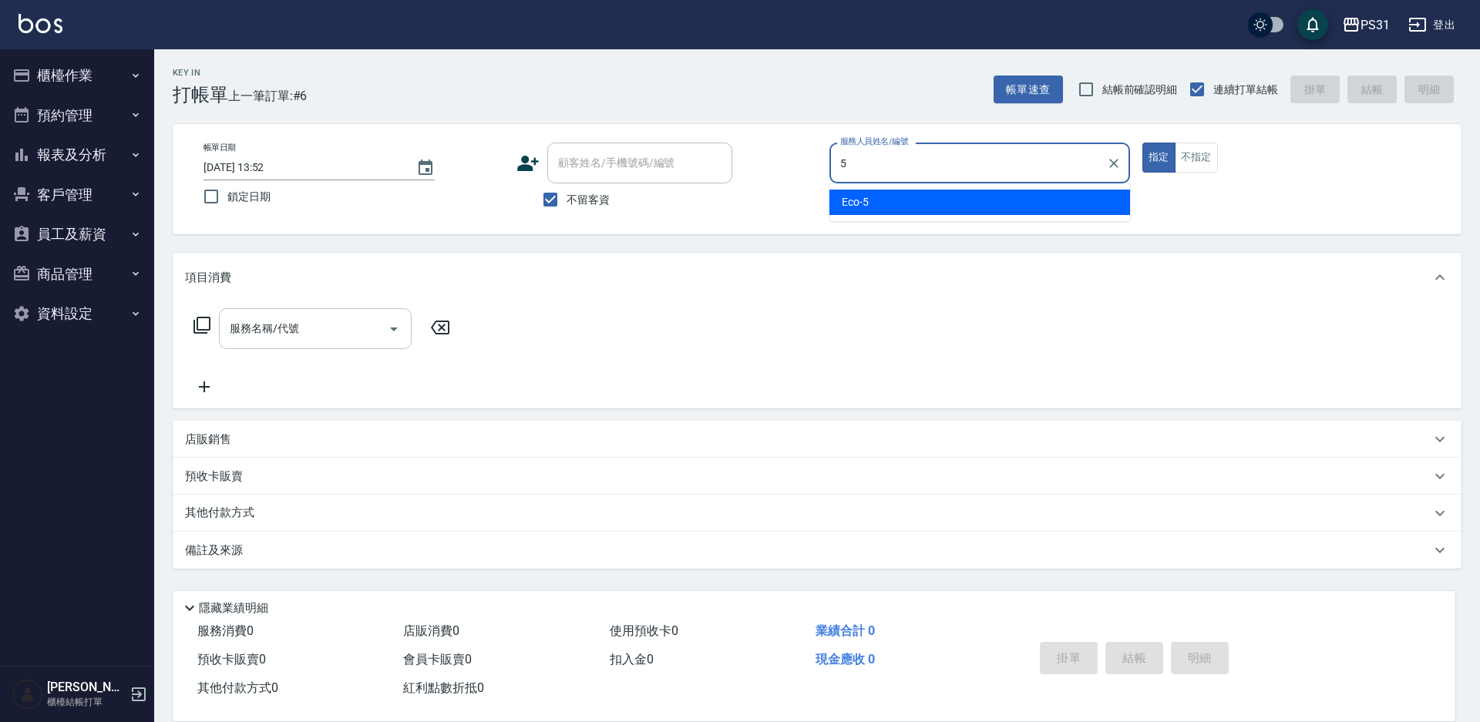
type input "Eco-5"
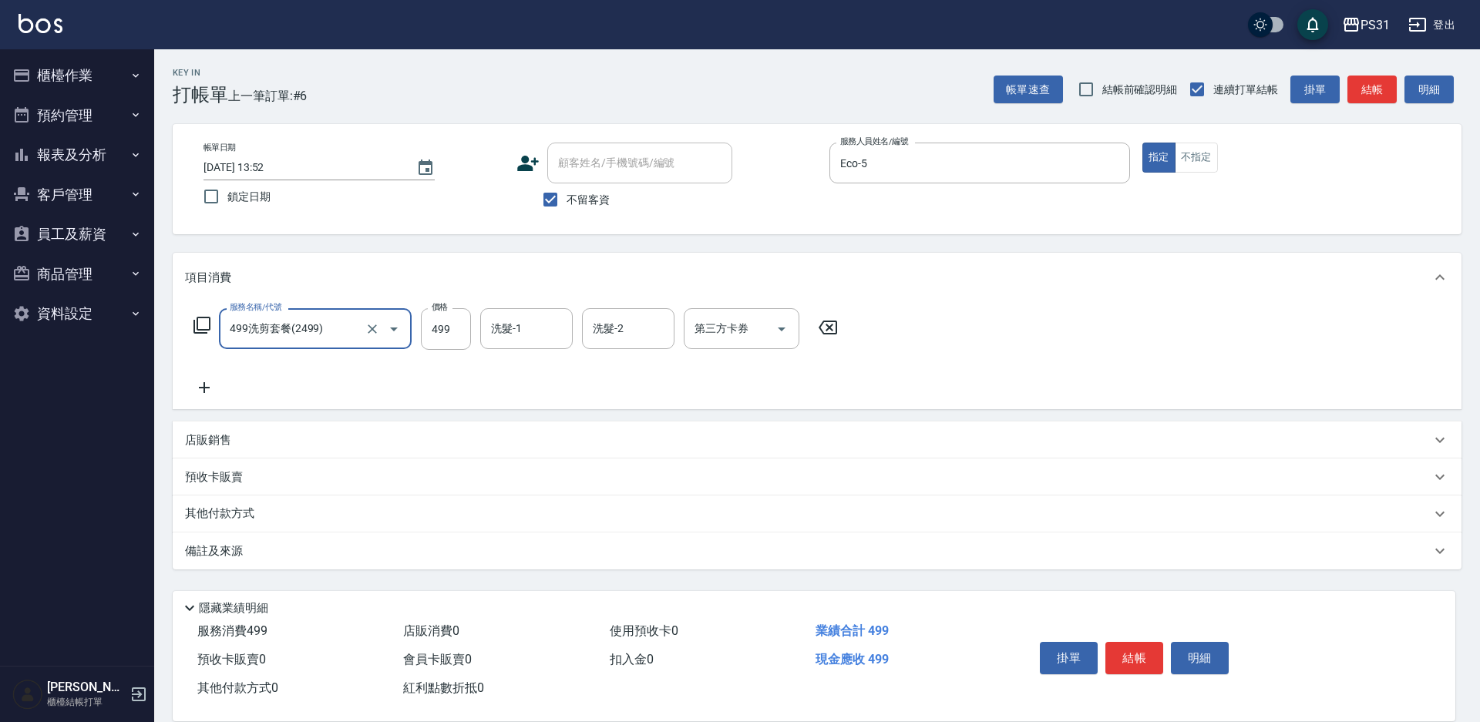
type input "499洗剪套餐(2499)"
type input "王偉哲-21"
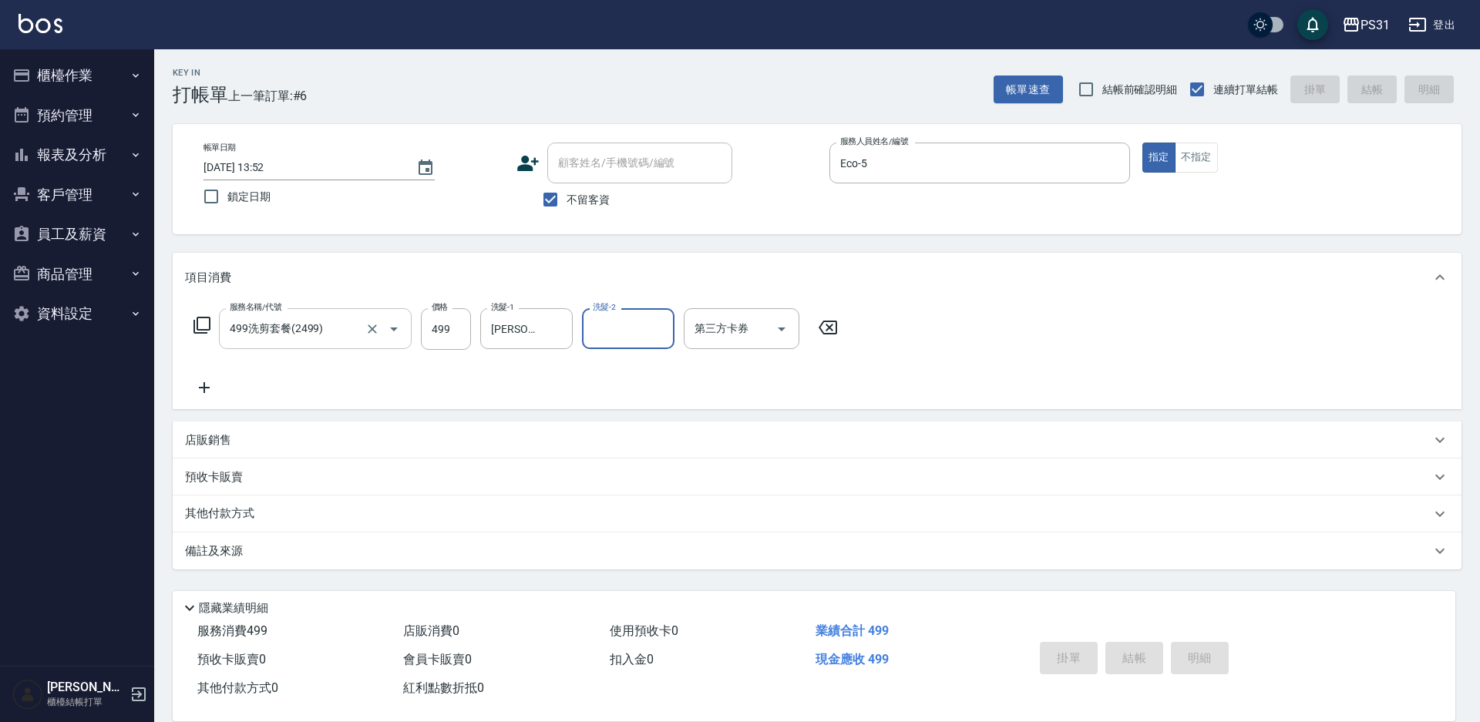
type input "2025/10/06 13:53"
